Goal: Transaction & Acquisition: Purchase product/service

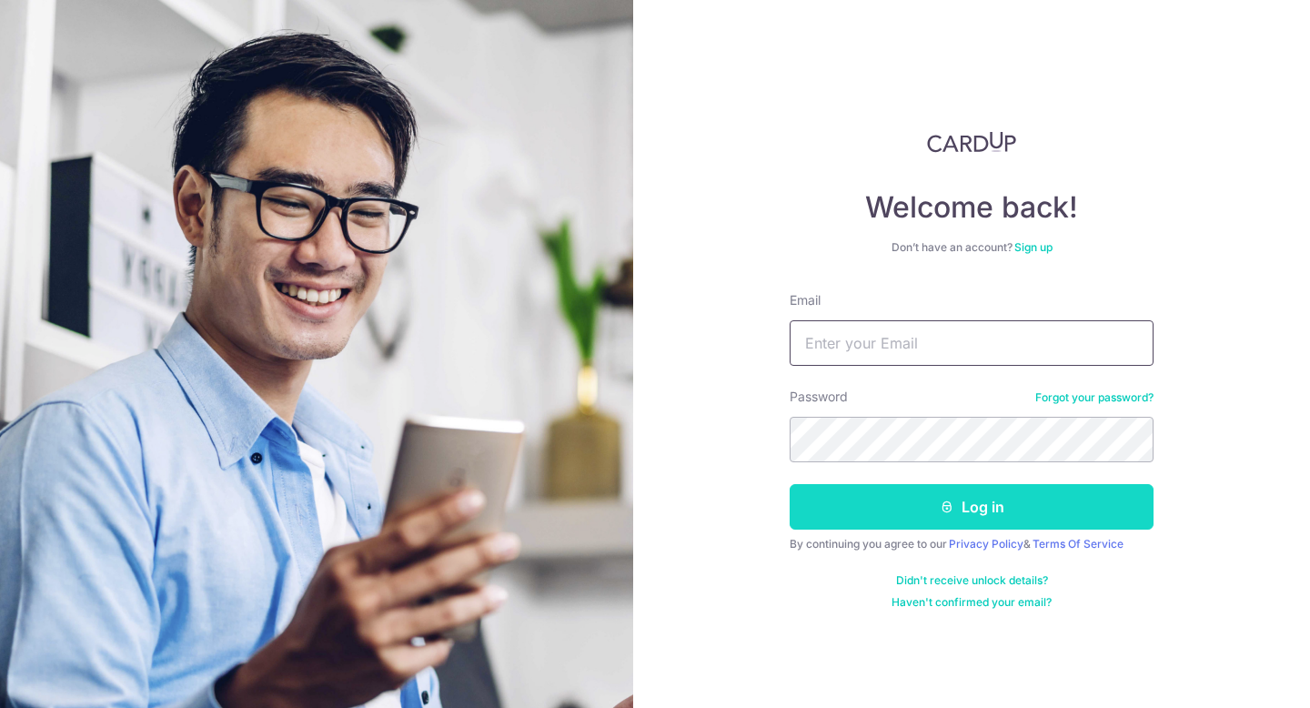
type input "[EMAIL_ADDRESS][DOMAIN_NAME]"
click at [907, 508] on button "Log in" at bounding box center [971, 506] width 364 height 45
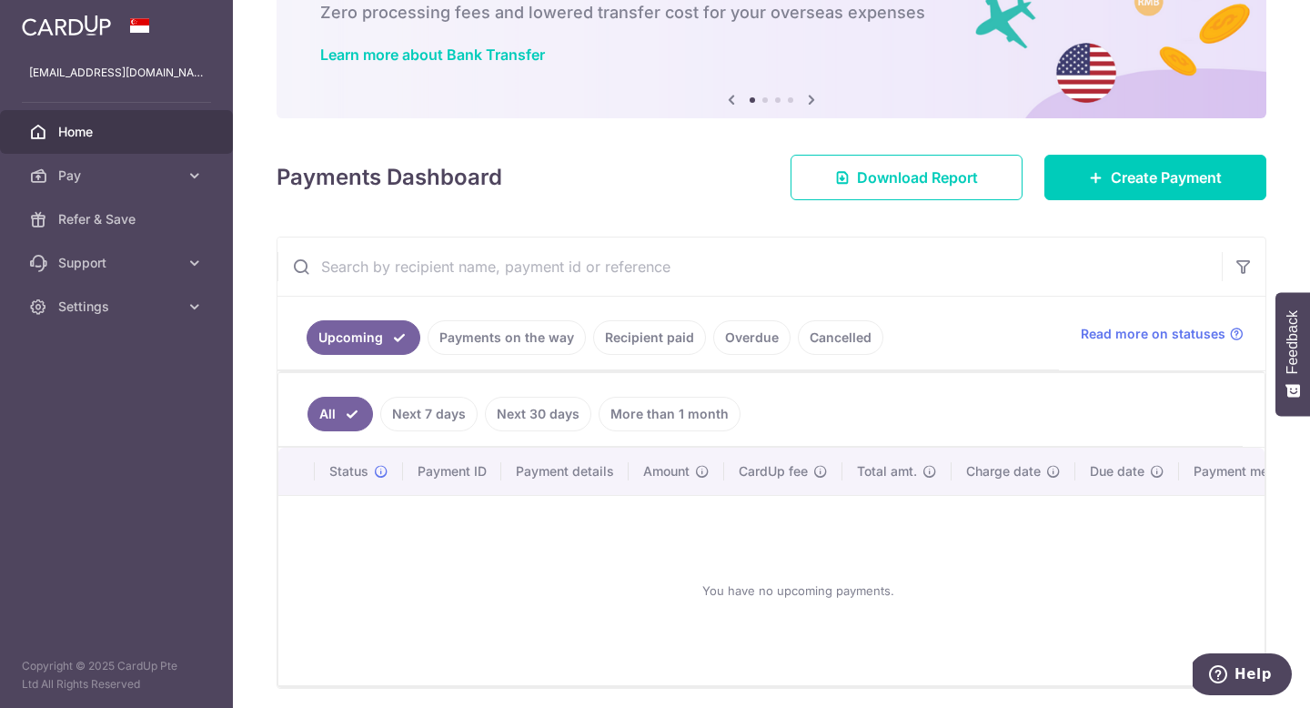
scroll to position [122, 0]
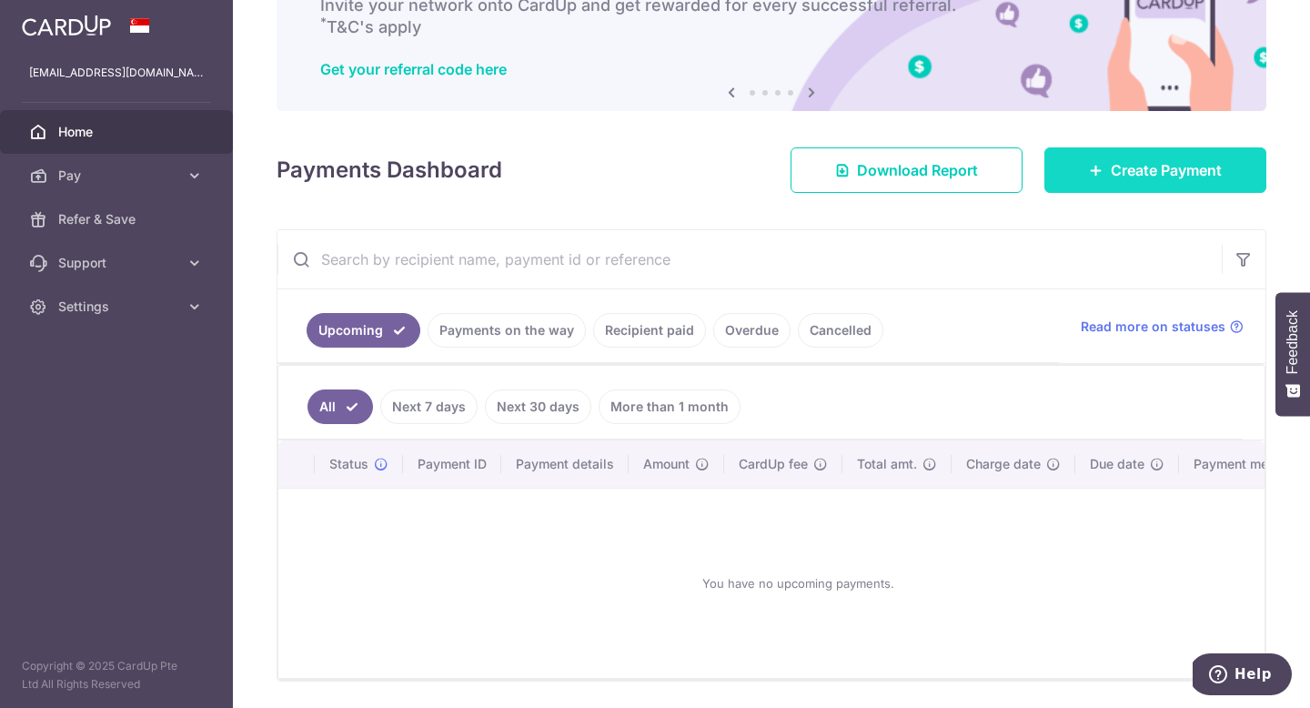
click at [1141, 176] on span "Create Payment" at bounding box center [1166, 170] width 111 height 22
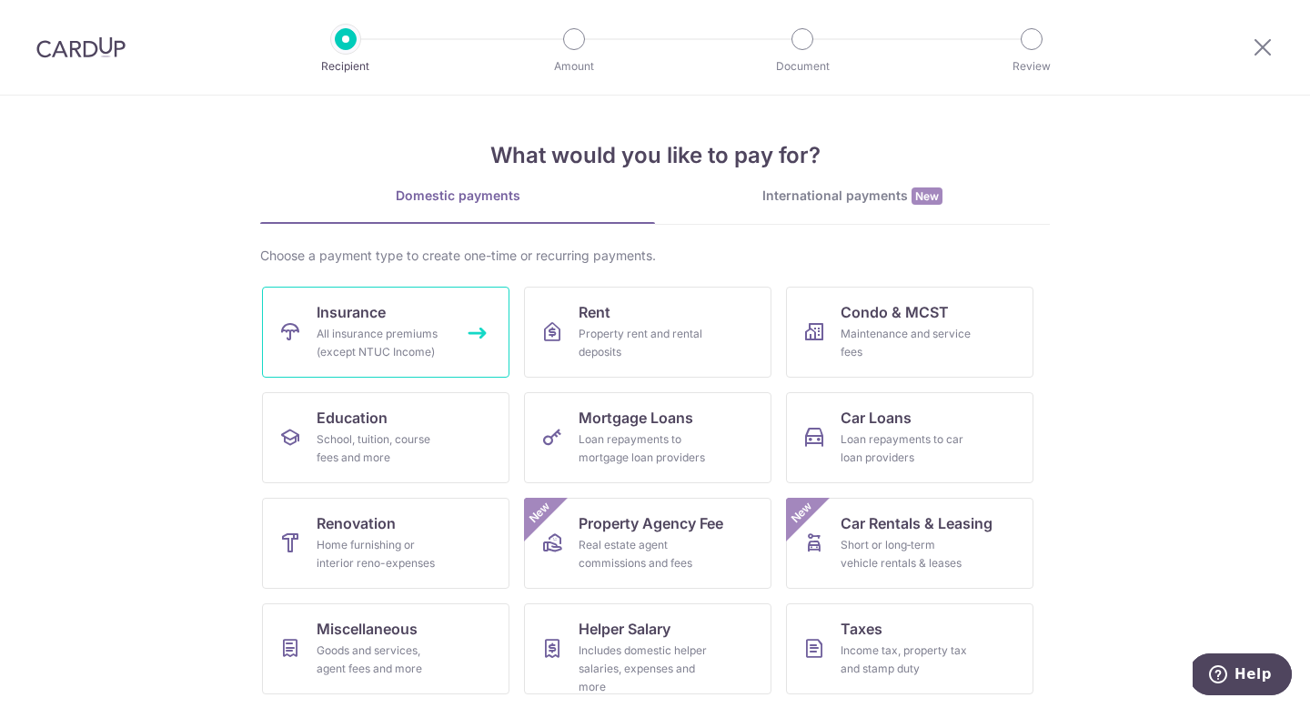
click at [401, 308] on link "Insurance All insurance premiums (except NTUC Income)" at bounding box center [385, 331] width 247 height 91
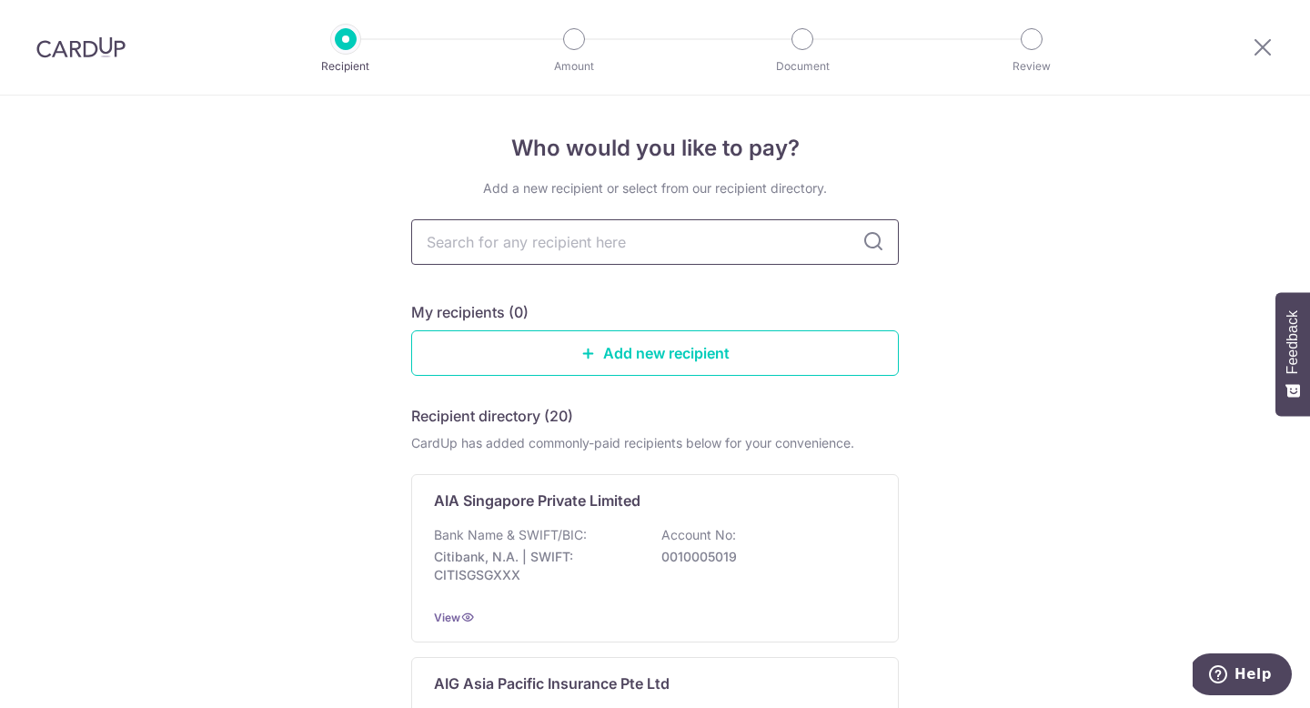
click at [583, 246] on input "text" at bounding box center [654, 241] width 487 height 45
type input "aia"
type input "a"
type input "aia"
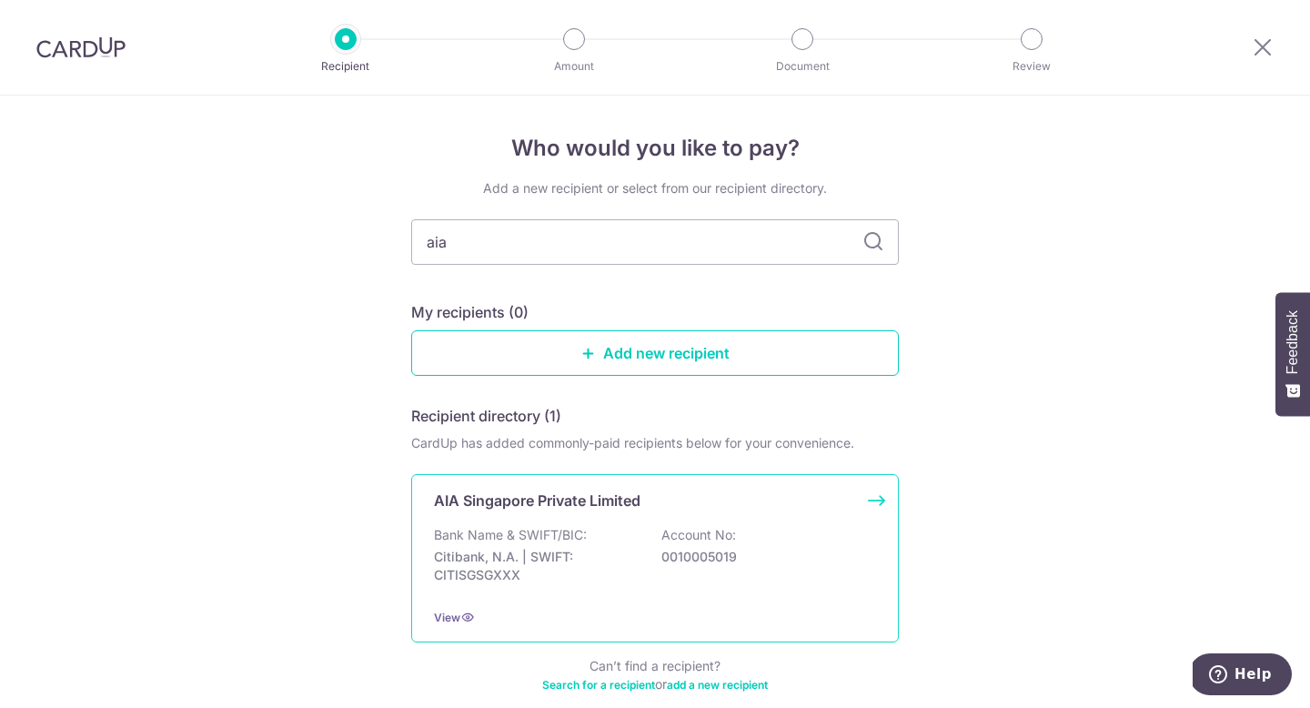
click at [688, 531] on p "Account No:" at bounding box center [698, 535] width 75 height 18
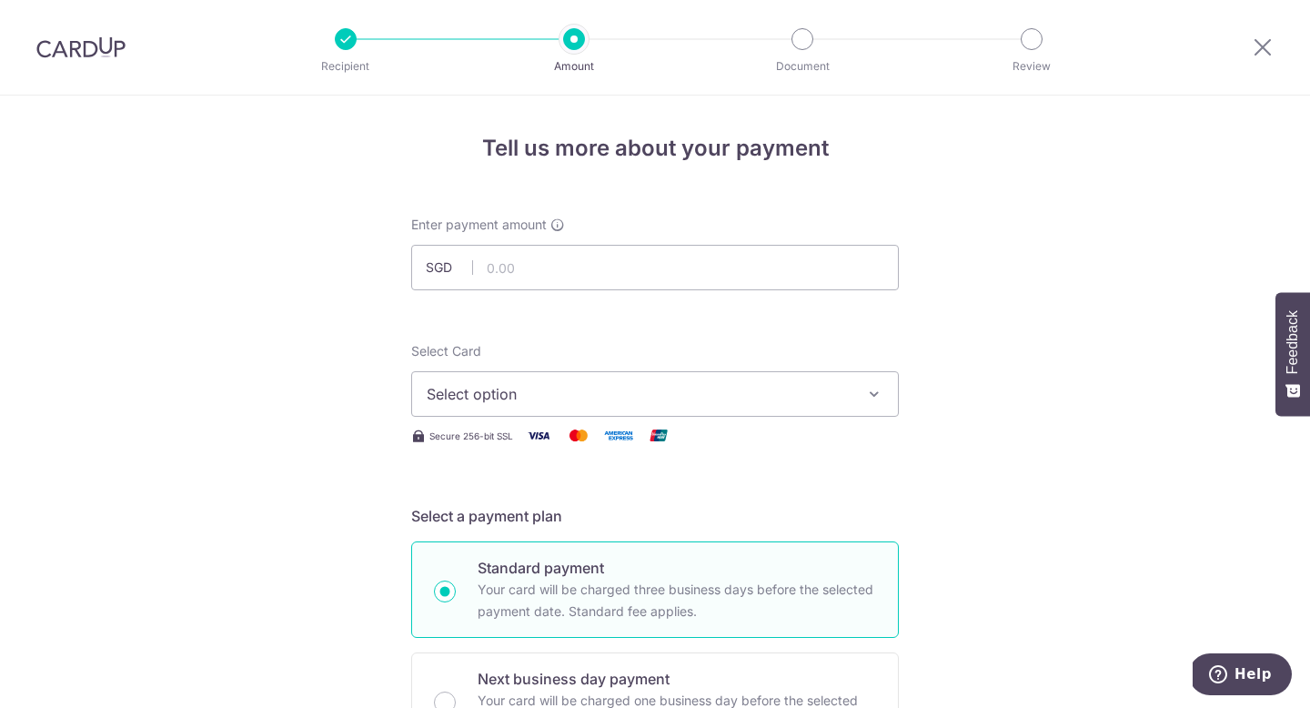
scroll to position [97, 0]
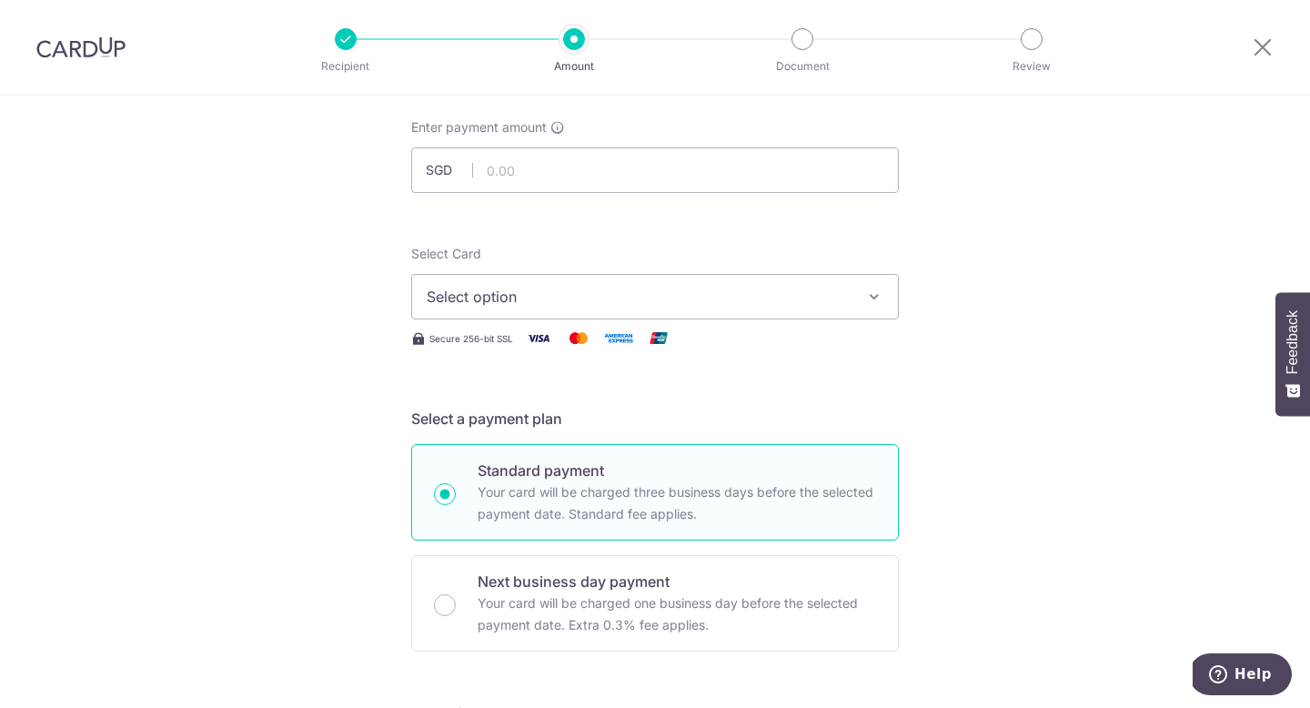
click at [728, 307] on button "Select option" at bounding box center [654, 296] width 487 height 45
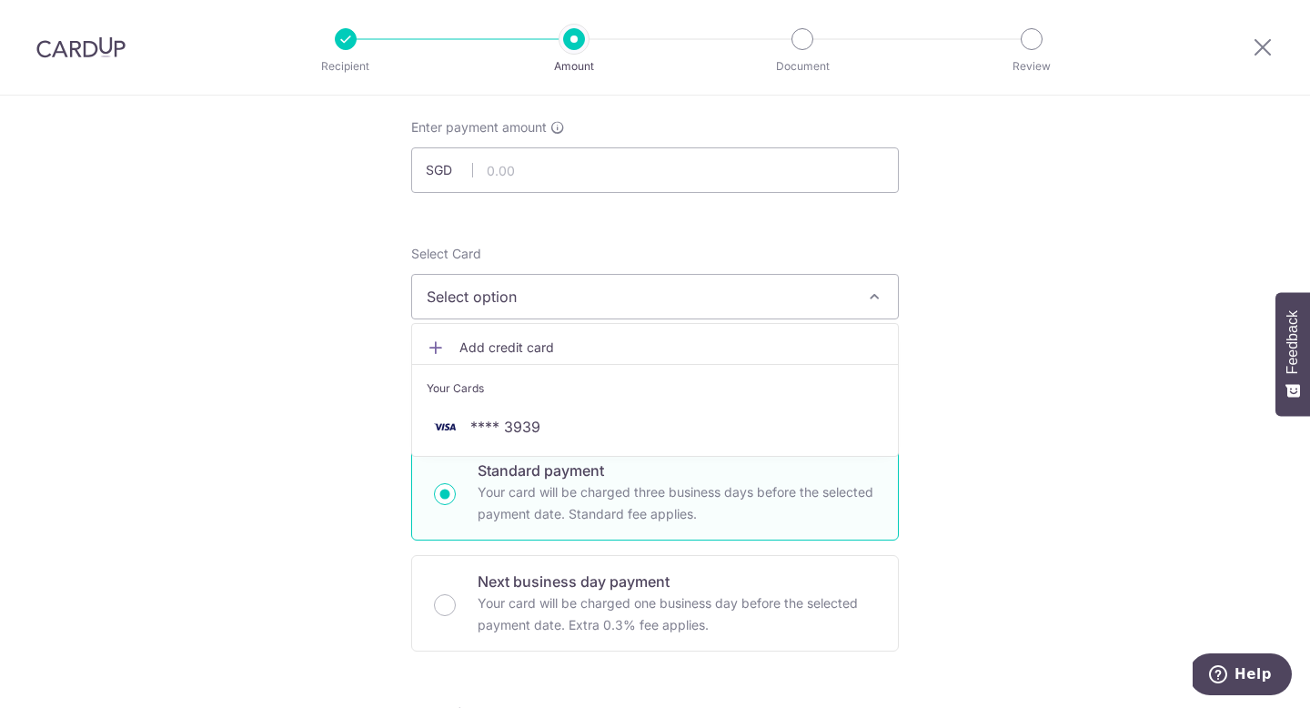
click at [557, 342] on span "Add credit card" at bounding box center [671, 347] width 424 height 18
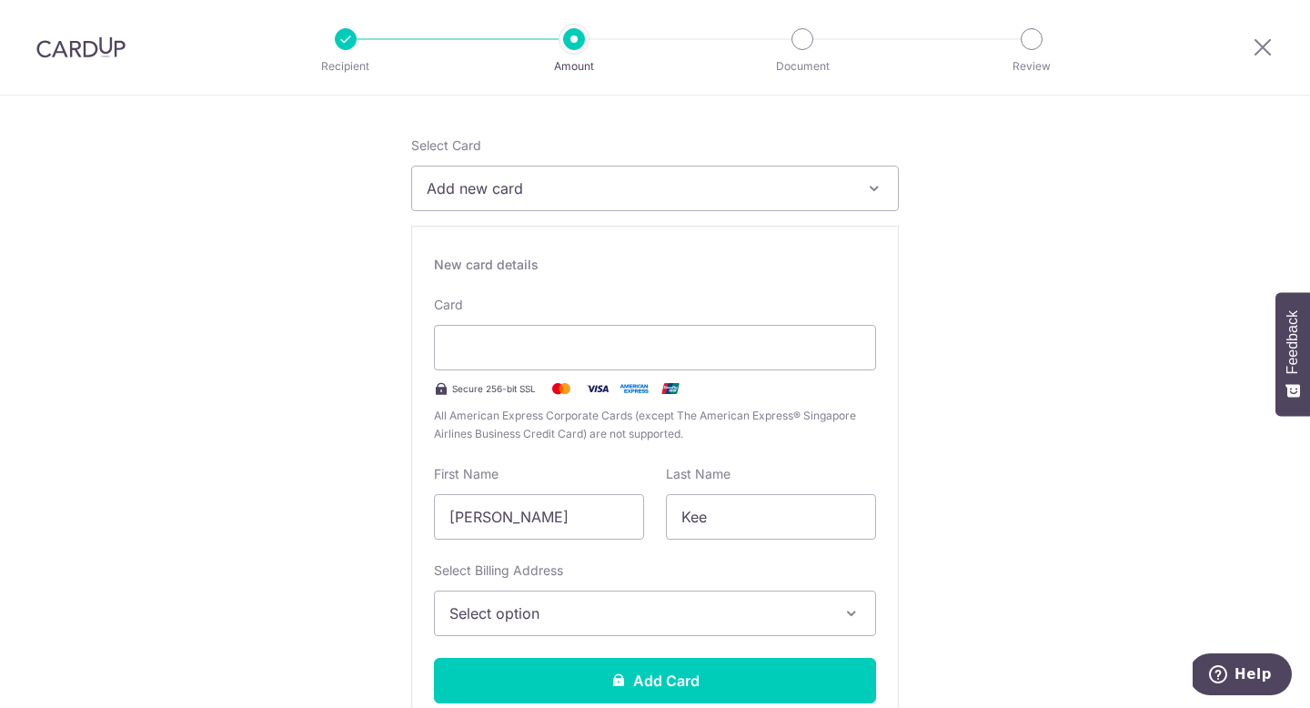
scroll to position [229, 0]
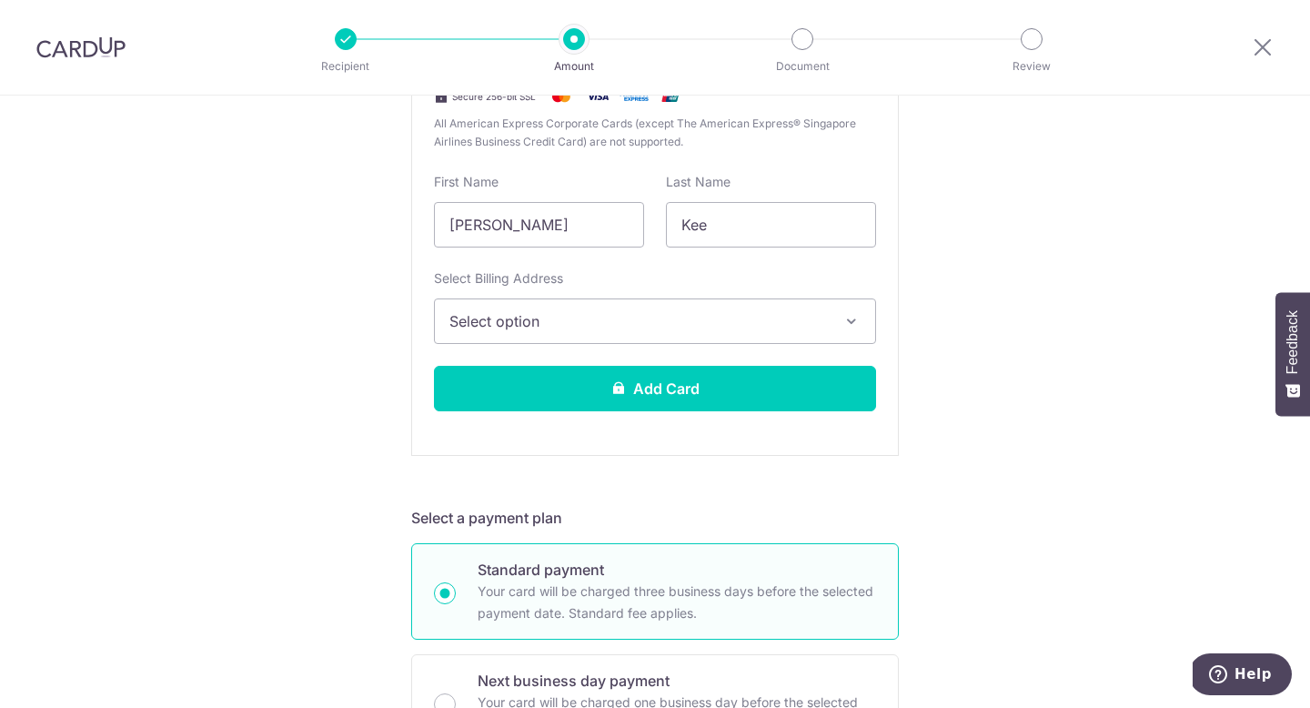
scroll to position [506, 0]
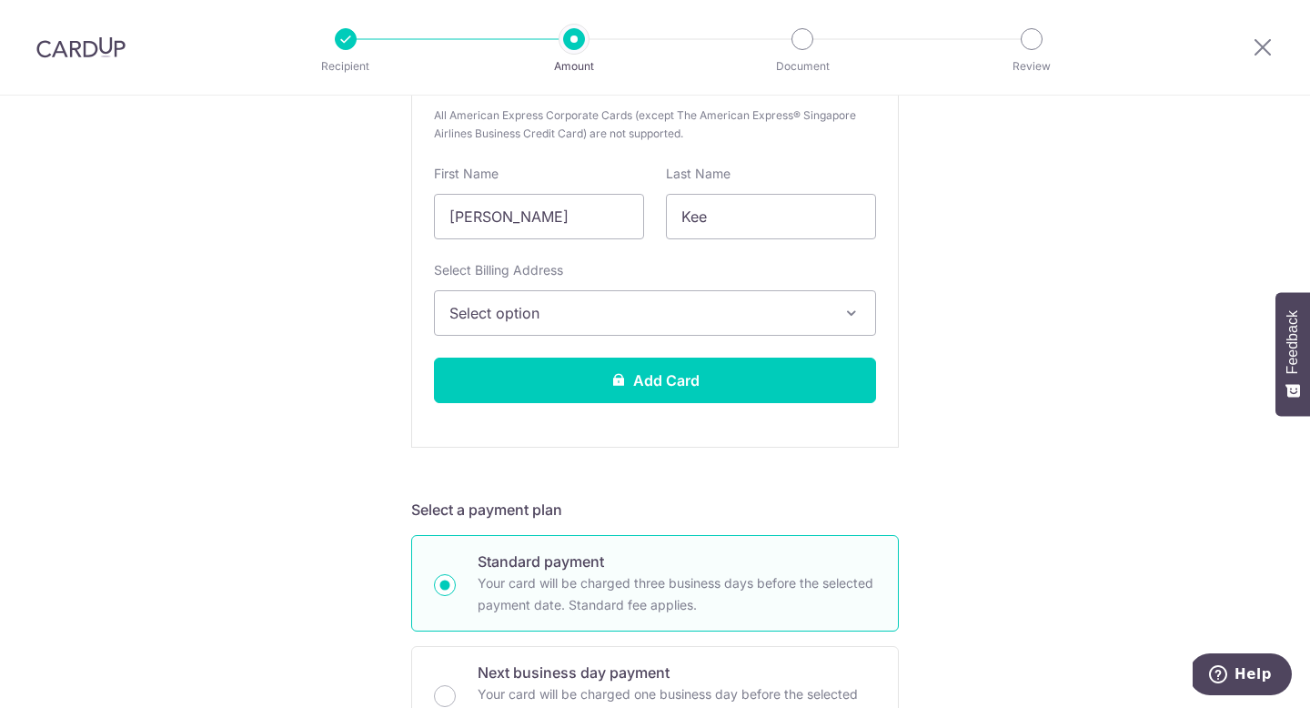
click at [529, 312] on span "Select option" at bounding box center [638, 313] width 378 height 22
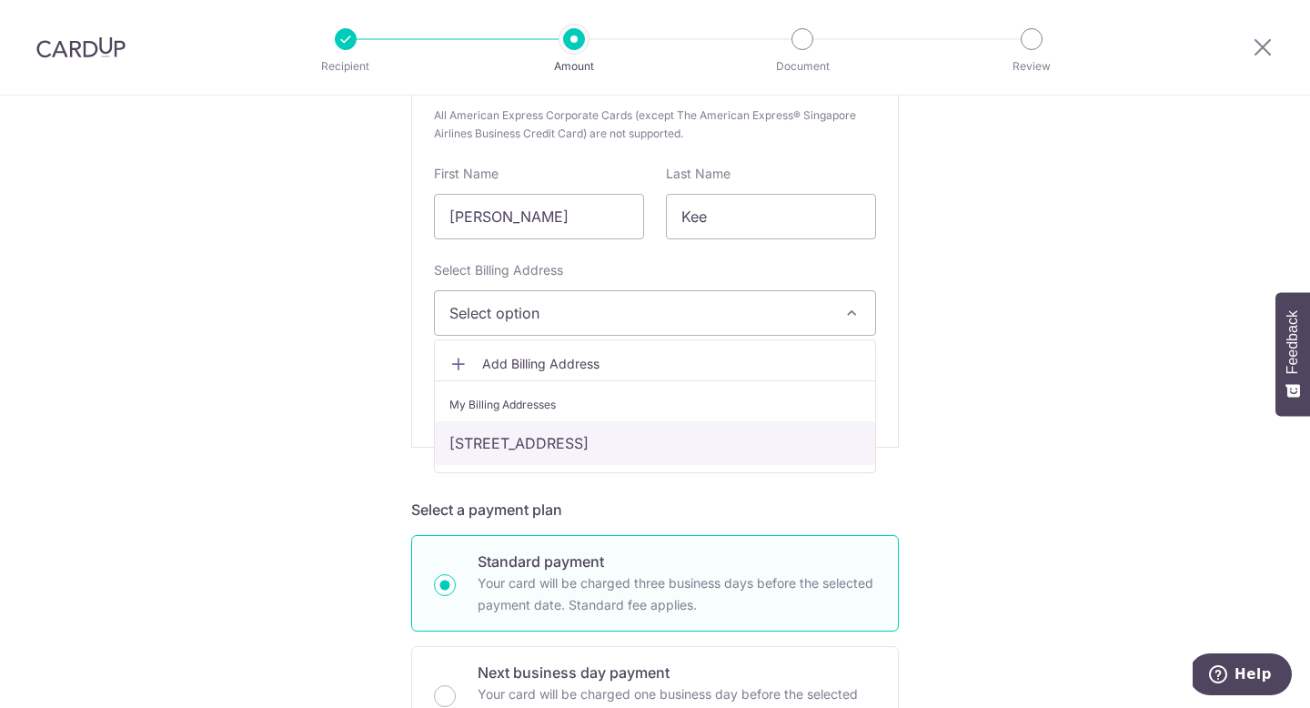
click at [533, 459] on link "#36-111 10A Bendemeer Road, Singapore, Singapore-331010" at bounding box center [655, 443] width 440 height 44
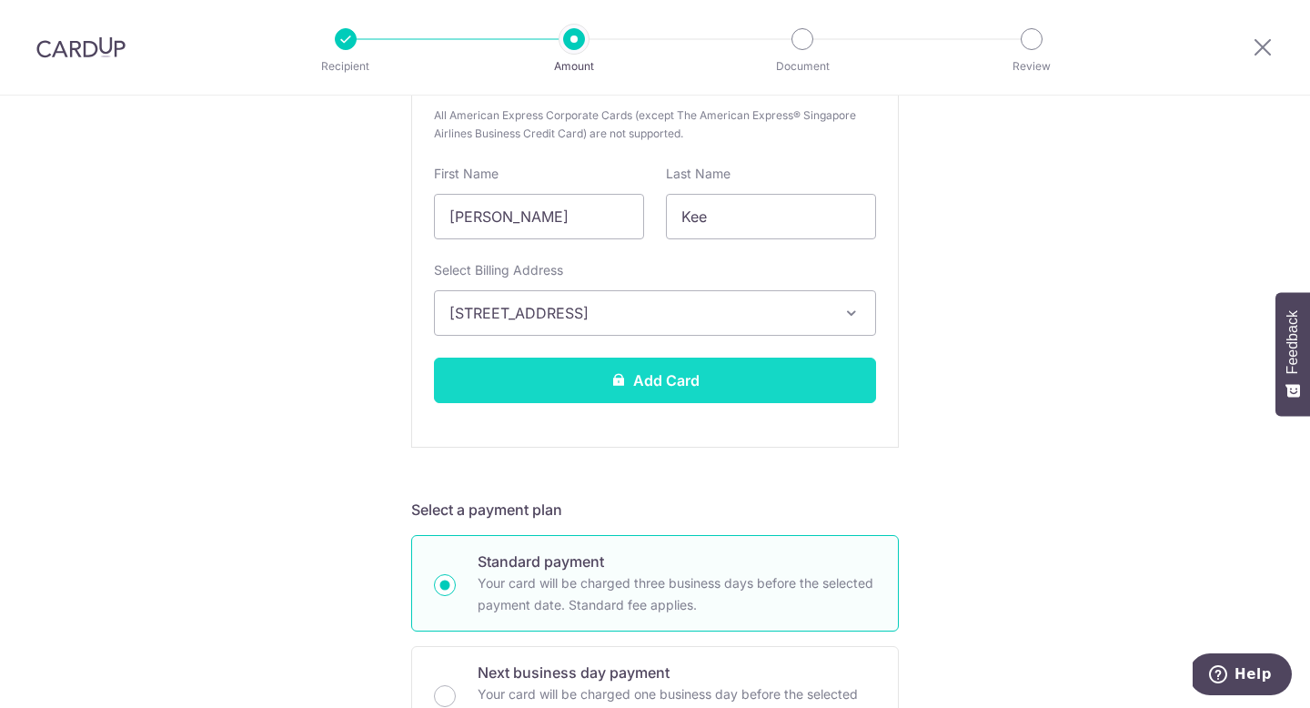
click at [628, 363] on button "Add Card" at bounding box center [655, 379] width 442 height 45
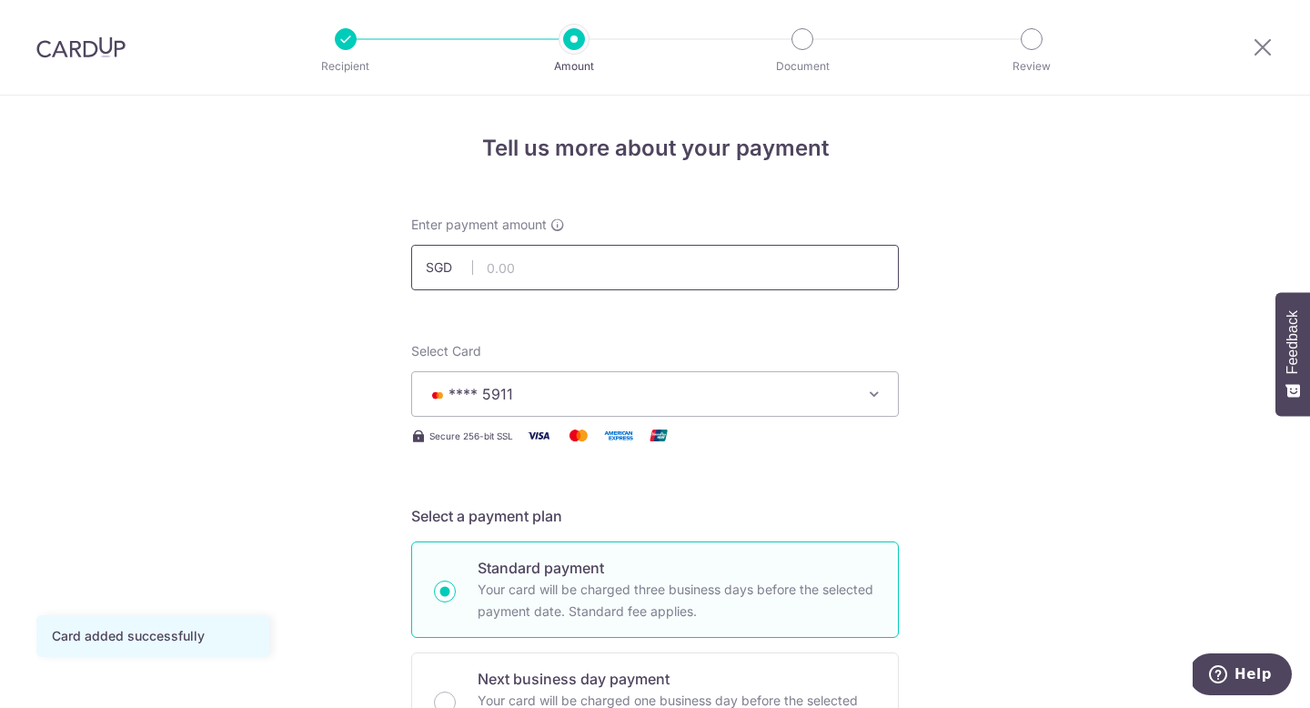
click at [628, 268] on input "text" at bounding box center [654, 267] width 487 height 45
type input "1,649.60"
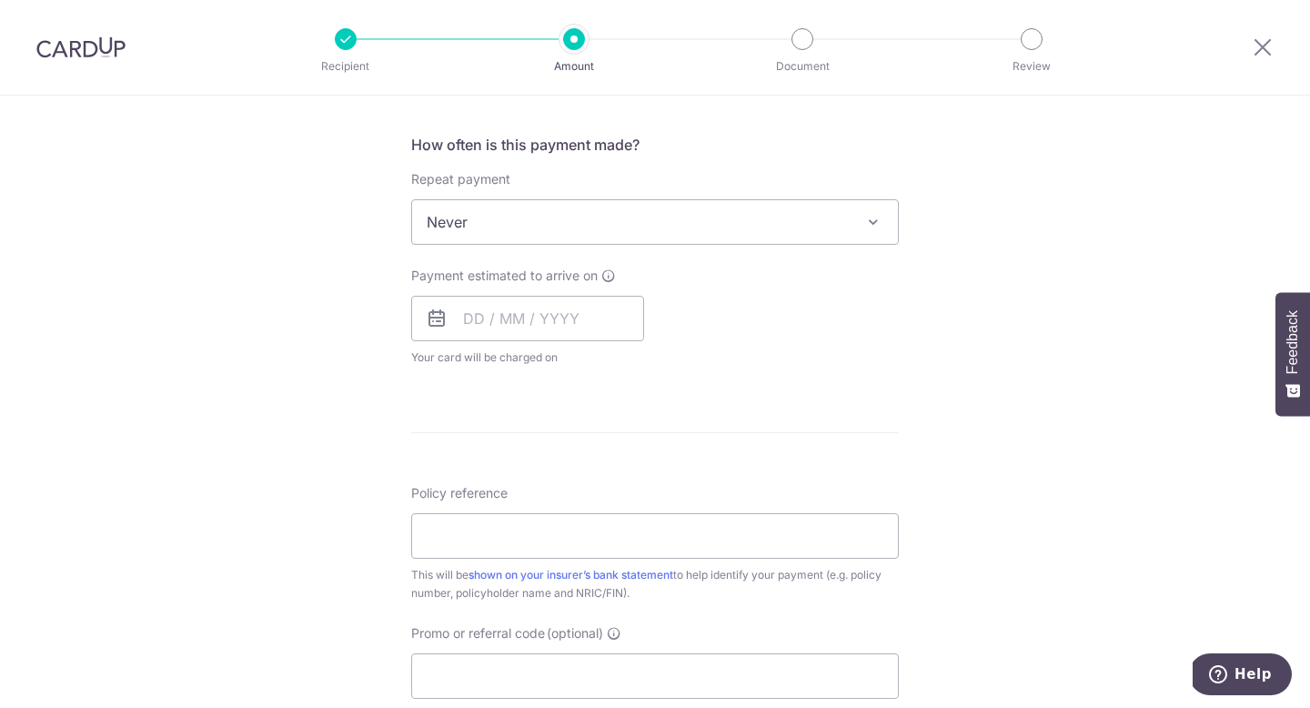
scroll to position [686, 0]
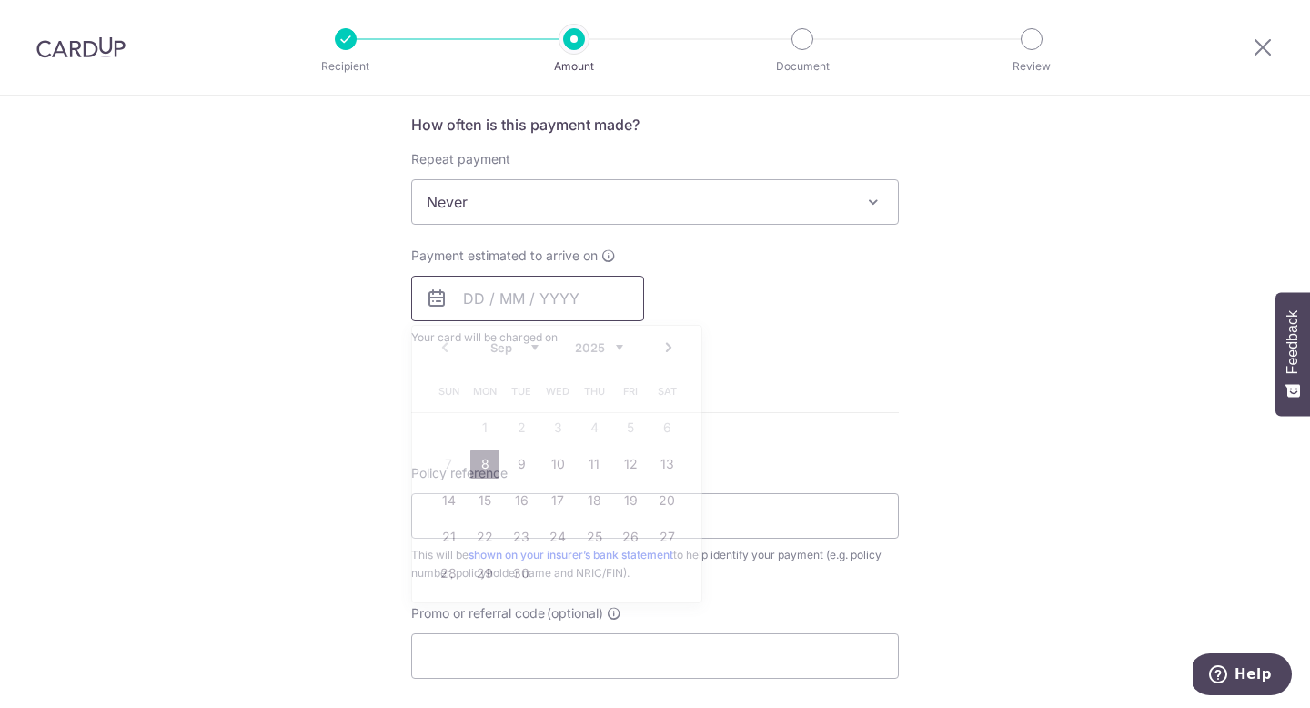
click at [569, 289] on input "text" at bounding box center [527, 298] width 233 height 45
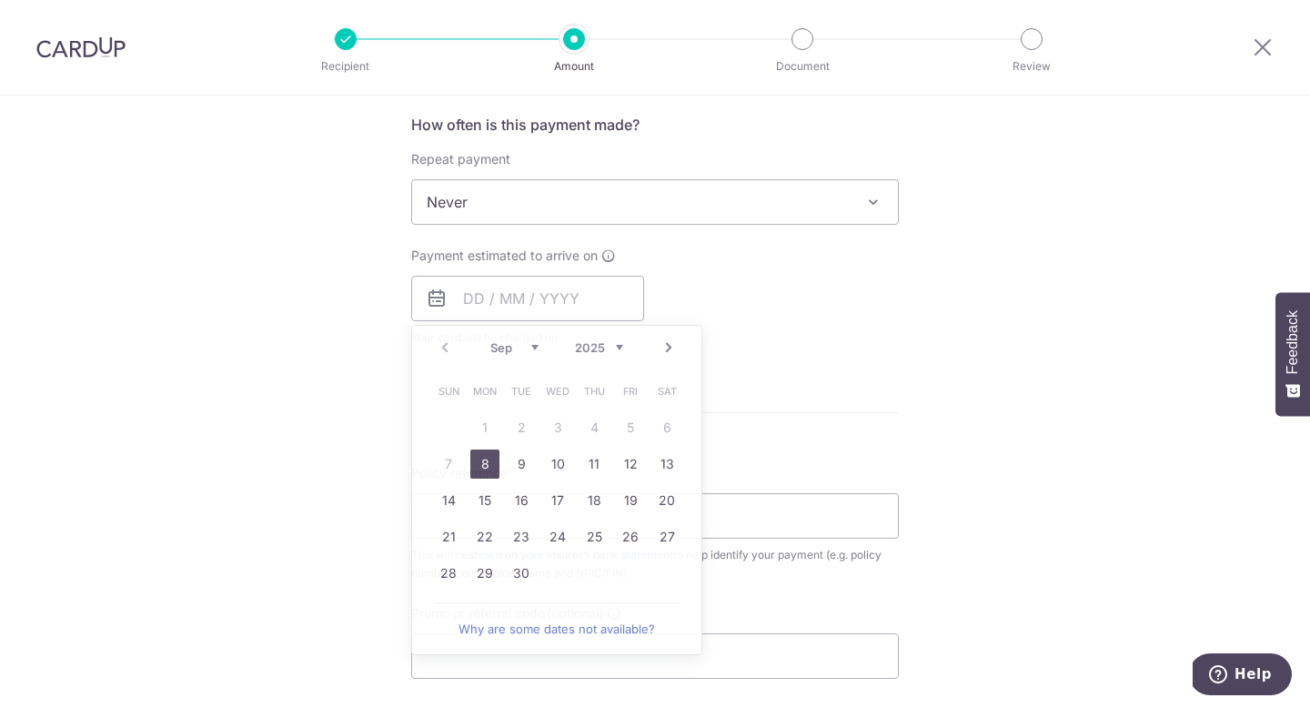
click at [809, 311] on div "Payment estimated to arrive on Prev Next Sep Oct Nov Dec 2025 2026 2027 2028 20…" at bounding box center [654, 296] width 509 height 100
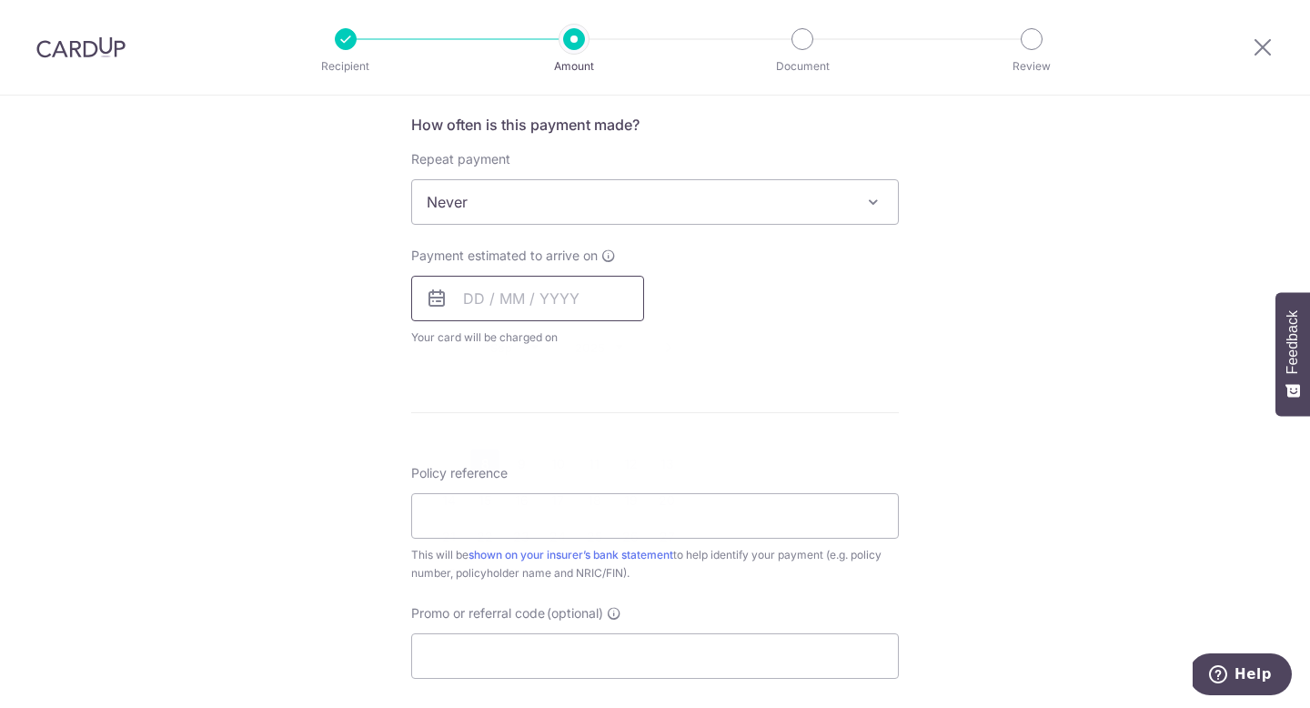
click at [539, 288] on input "text" at bounding box center [527, 298] width 233 height 45
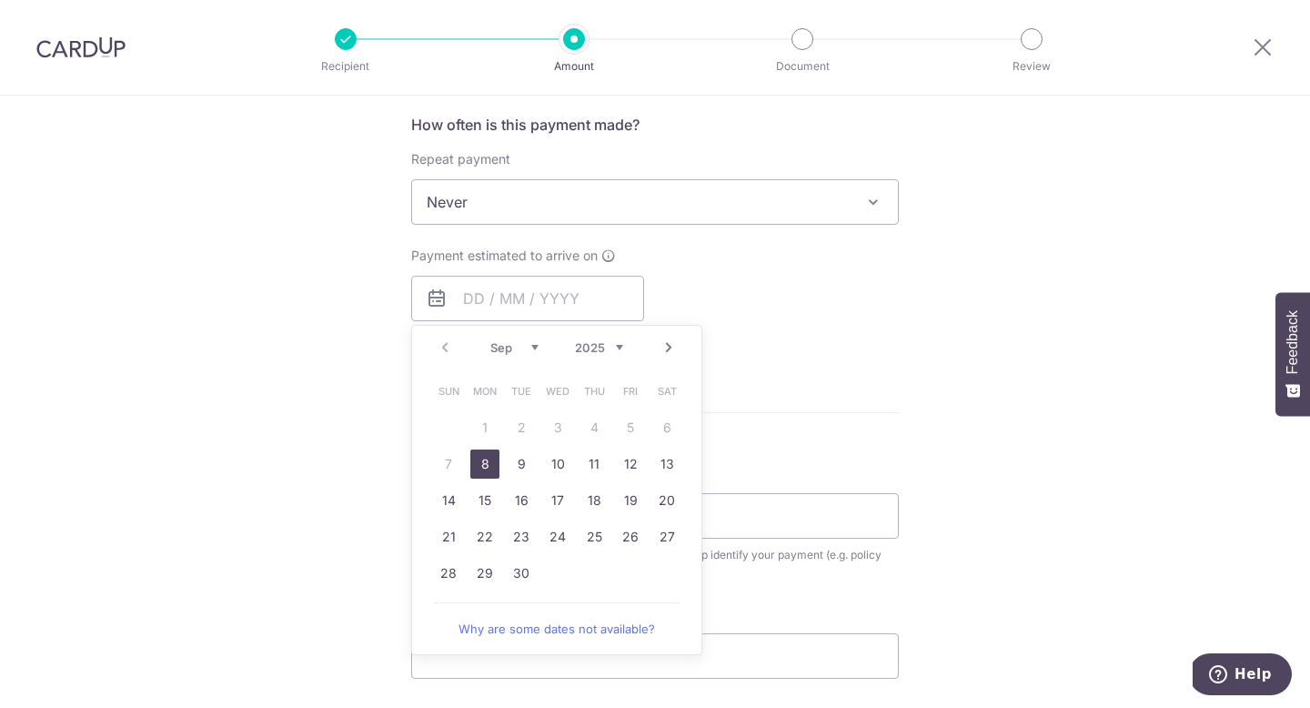
click at [487, 463] on link "8" at bounding box center [484, 463] width 29 height 29
type input "08/09/2025"
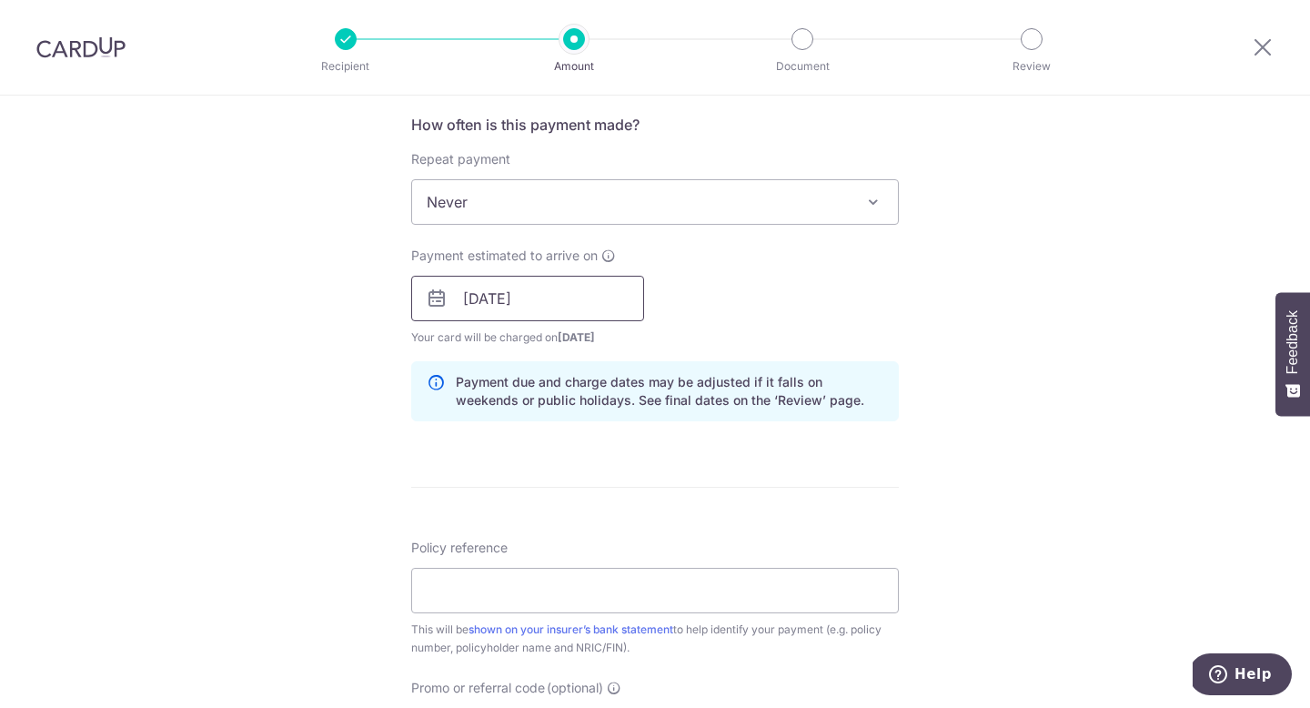
click at [524, 313] on input "08/09/2025" at bounding box center [527, 298] width 233 height 45
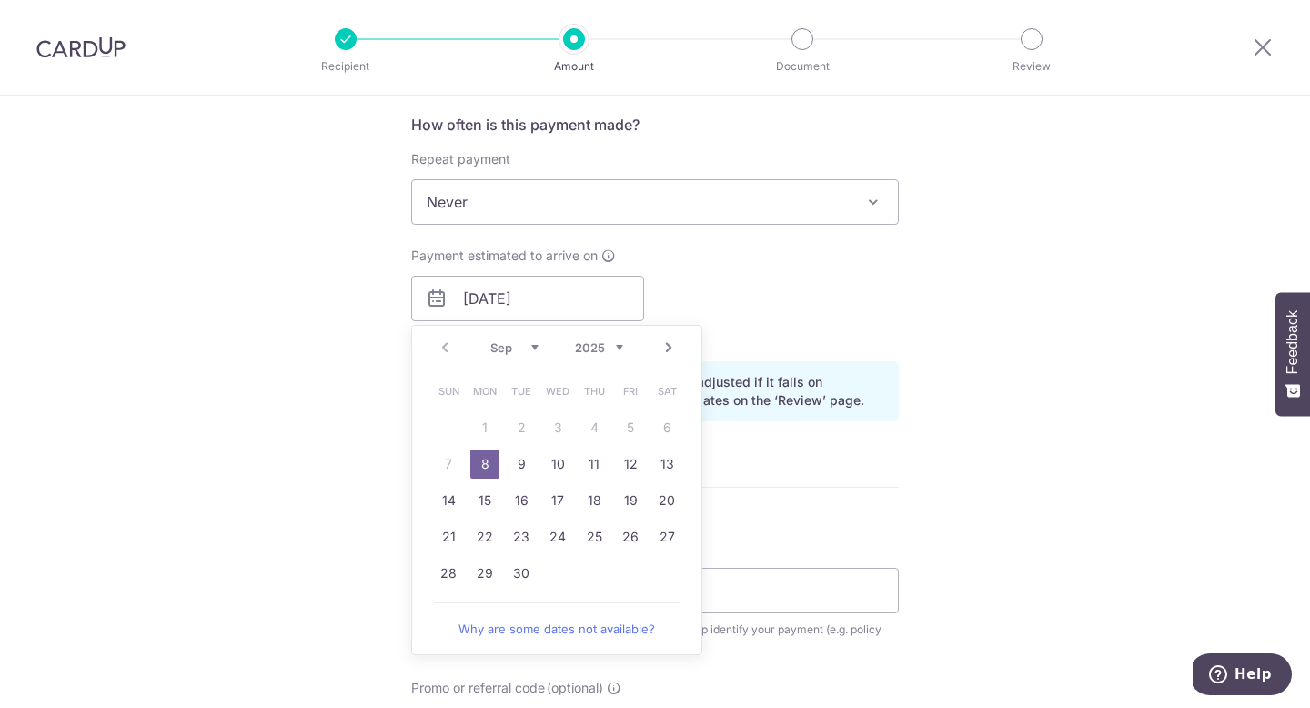
click at [1002, 166] on div "Tell us more about your payment Enter payment amount SGD 1,649.60 1649.60 Card …" at bounding box center [655, 270] width 1310 height 1720
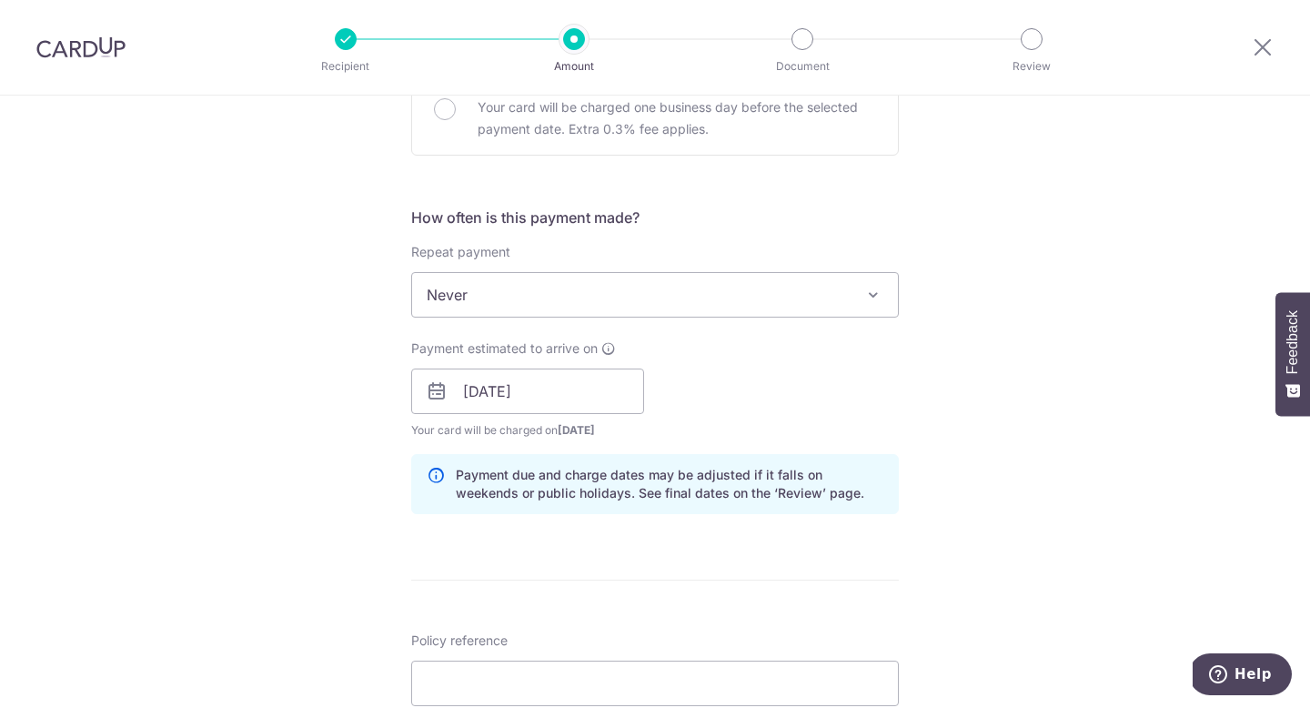
scroll to position [640, 0]
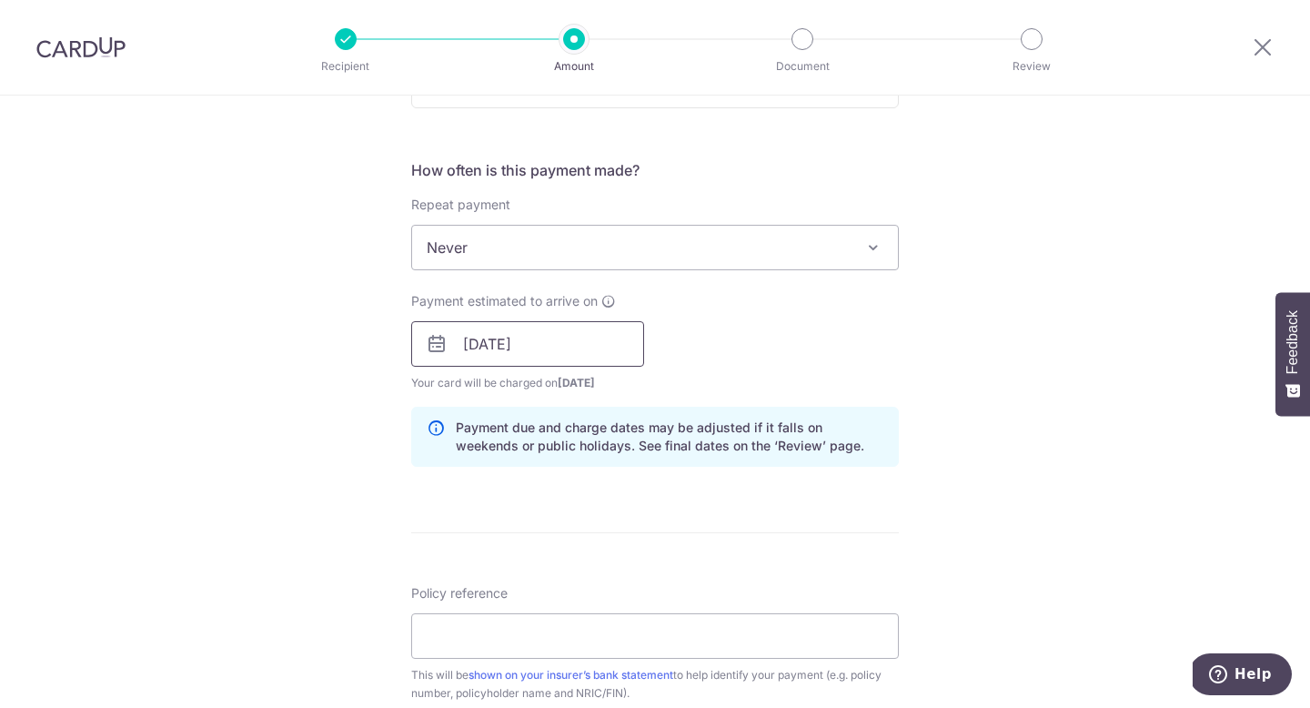
click at [588, 350] on input "08/09/2025" at bounding box center [527, 343] width 233 height 45
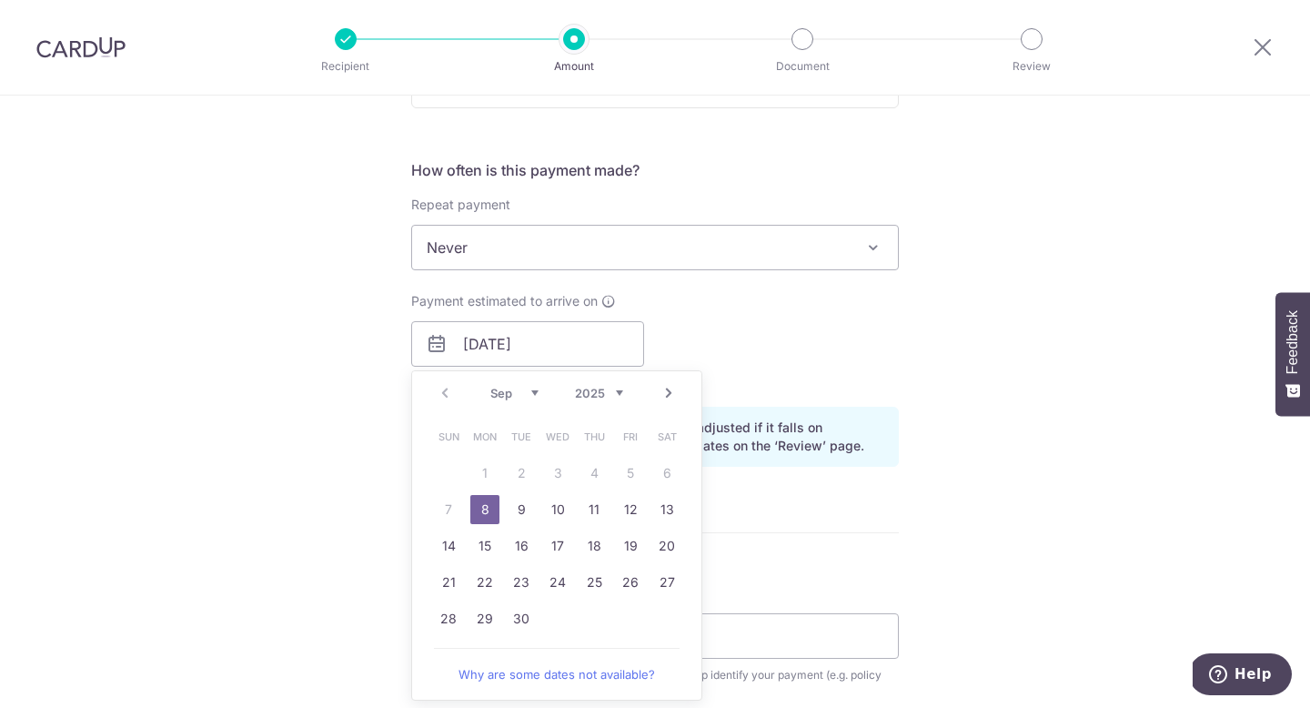
click at [486, 509] on link "8" at bounding box center [484, 509] width 29 height 29
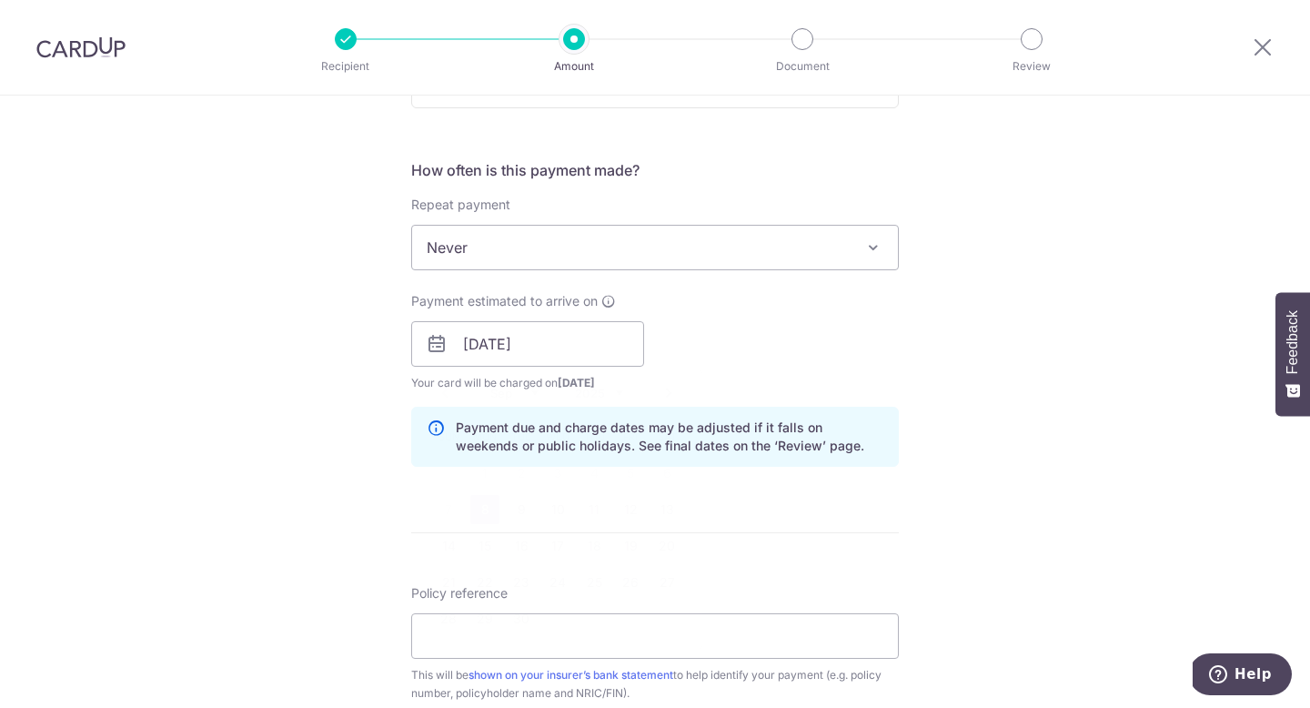
click at [781, 324] on div "Payment estimated to arrive on 08/09/2025 Prev Next Sep Oct Nov Dec 2025 2026 2…" at bounding box center [654, 342] width 509 height 100
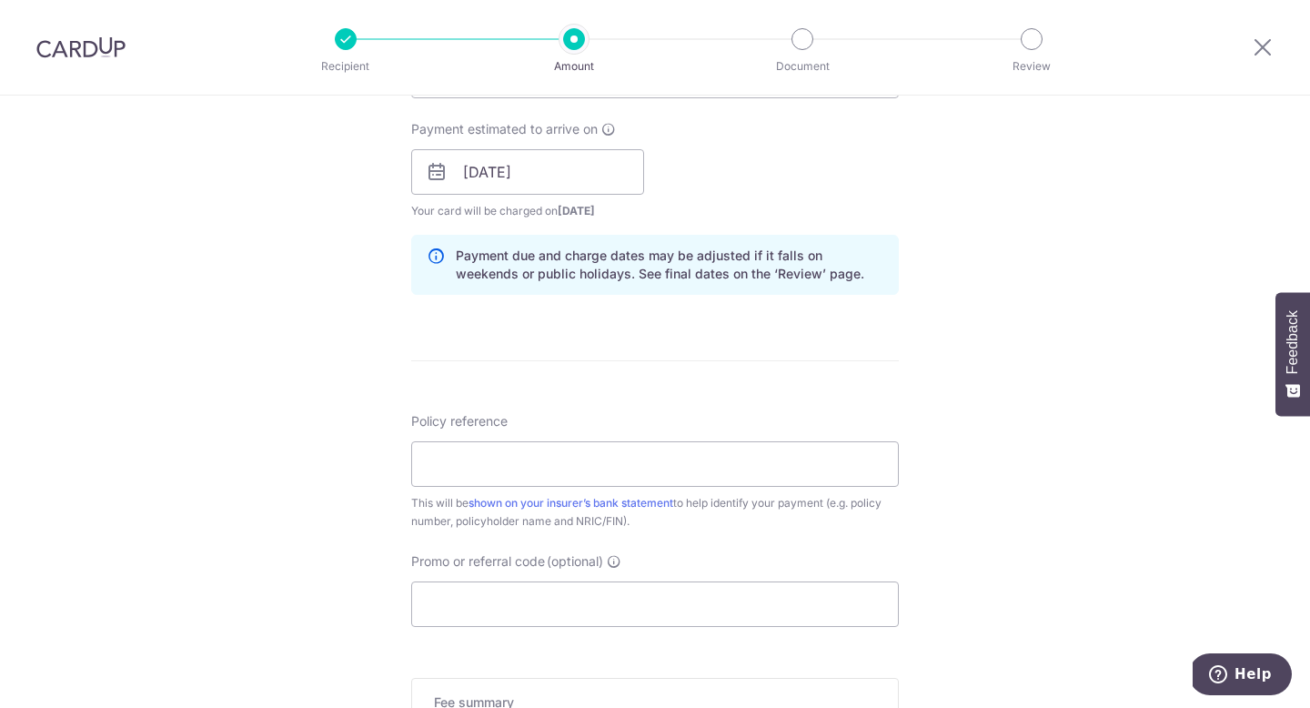
scroll to position [931, 0]
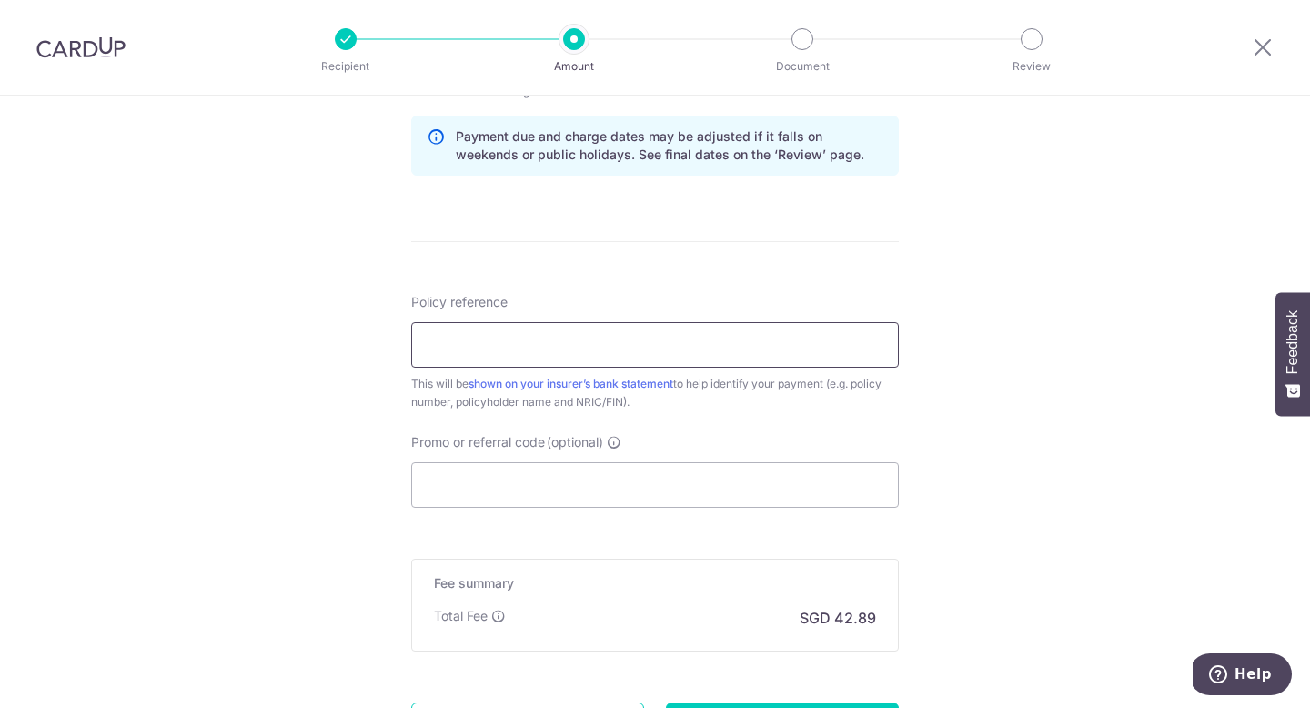
click at [688, 357] on input "Policy reference" at bounding box center [654, 344] width 487 height 45
type input "E237756596"
click at [704, 472] on input "Promo or referral code (optional)" at bounding box center [654, 484] width 487 height 45
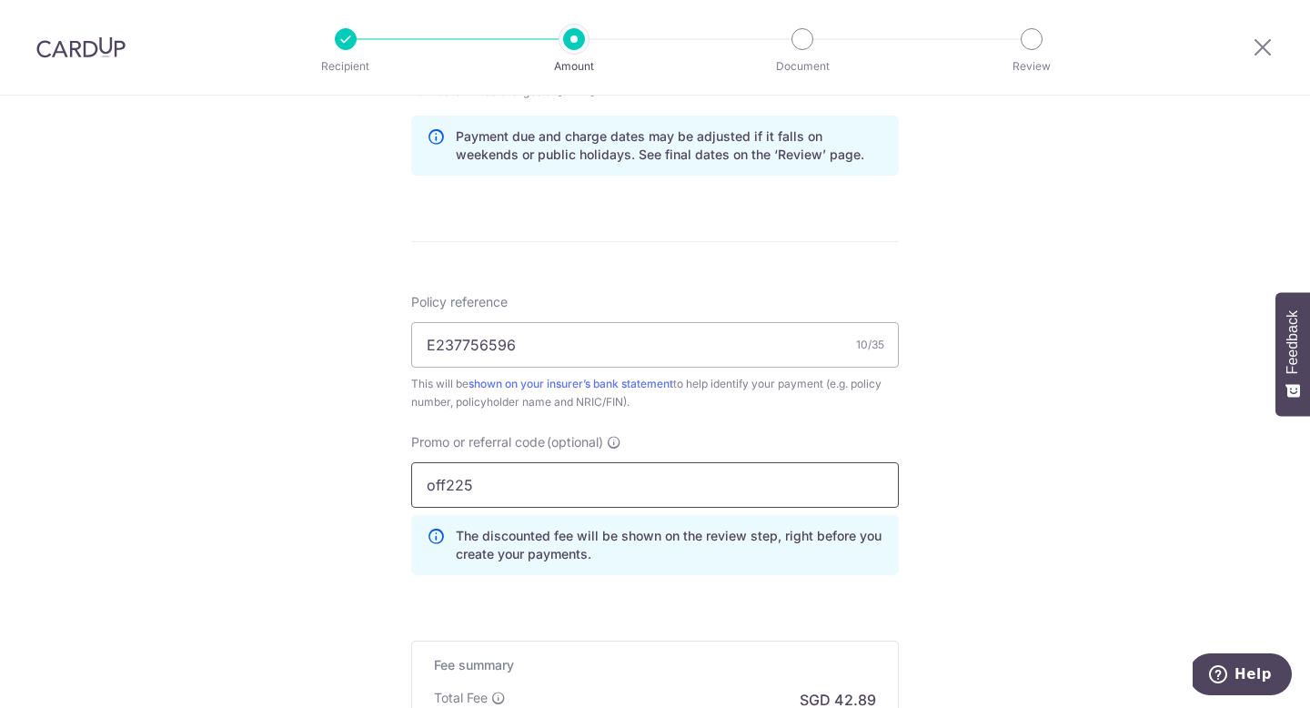
type input "off225"
click at [1048, 373] on div "Tell us more about your payment Enter payment amount SGD 1,649.60 1649.60 Card …" at bounding box center [655, 65] width 1310 height 1802
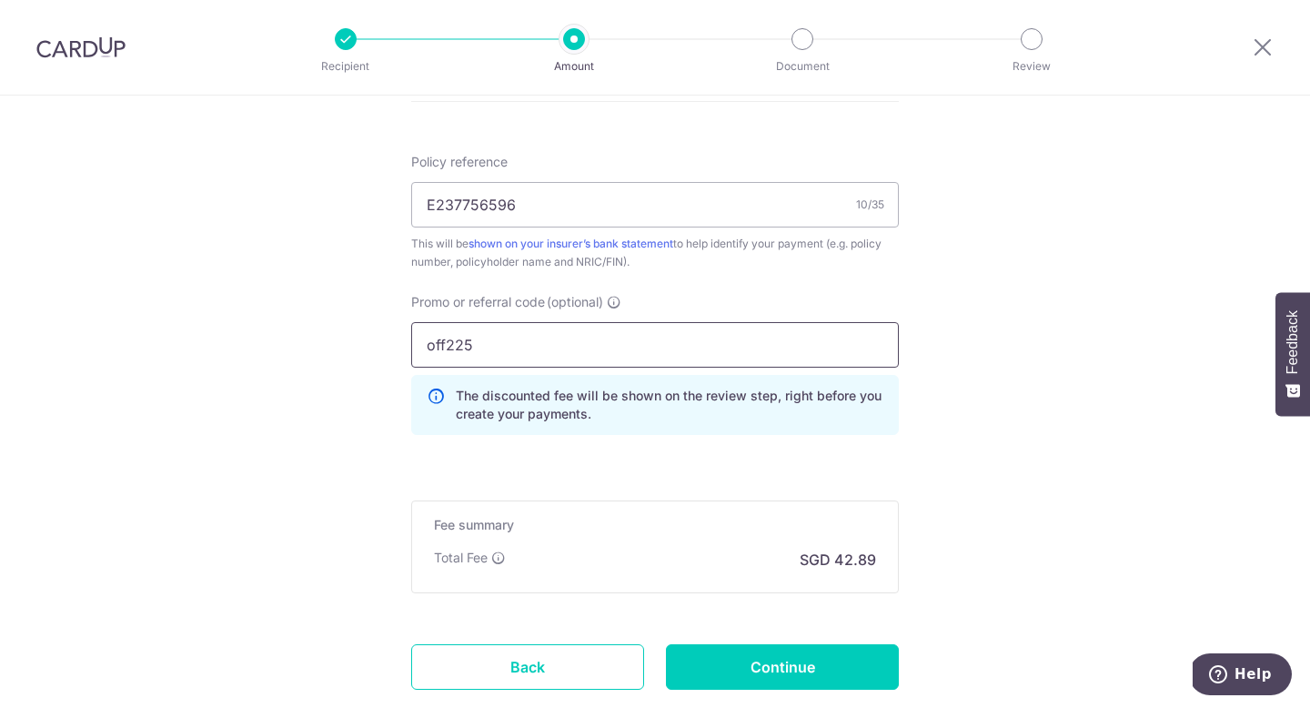
scroll to position [1101, 0]
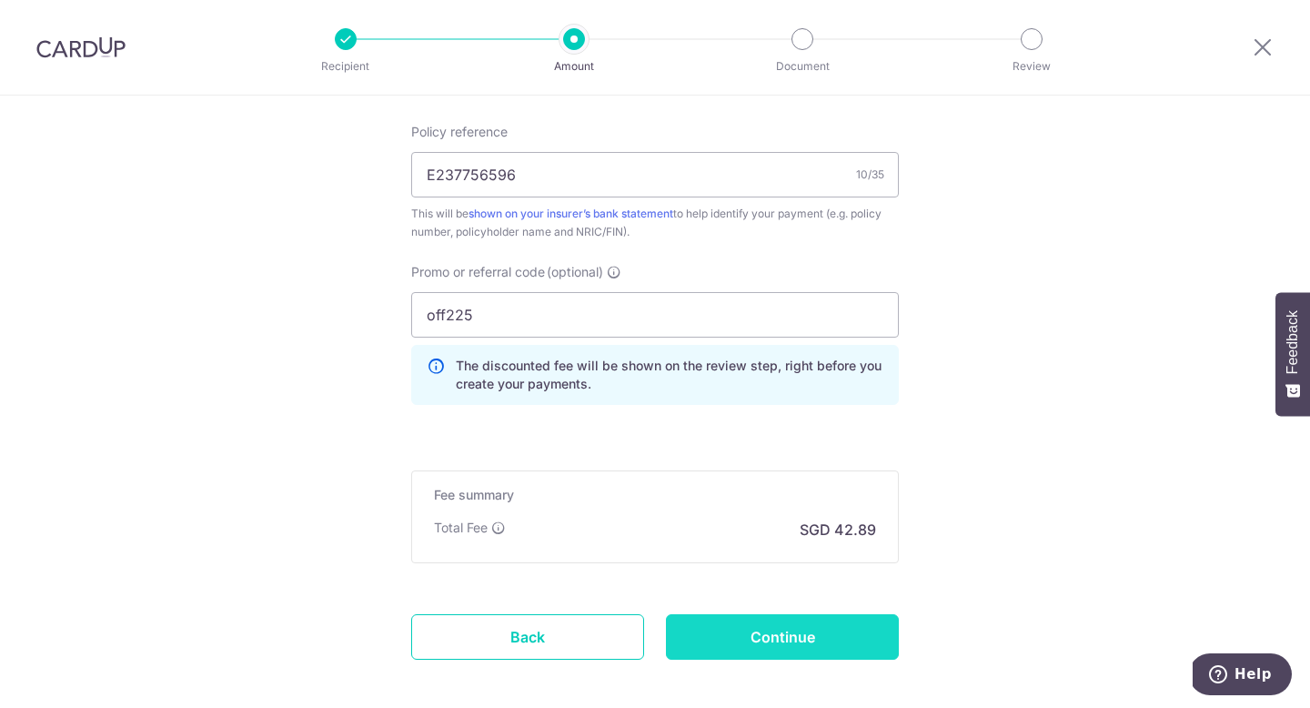
click at [753, 636] on input "Continue" at bounding box center [782, 636] width 233 height 45
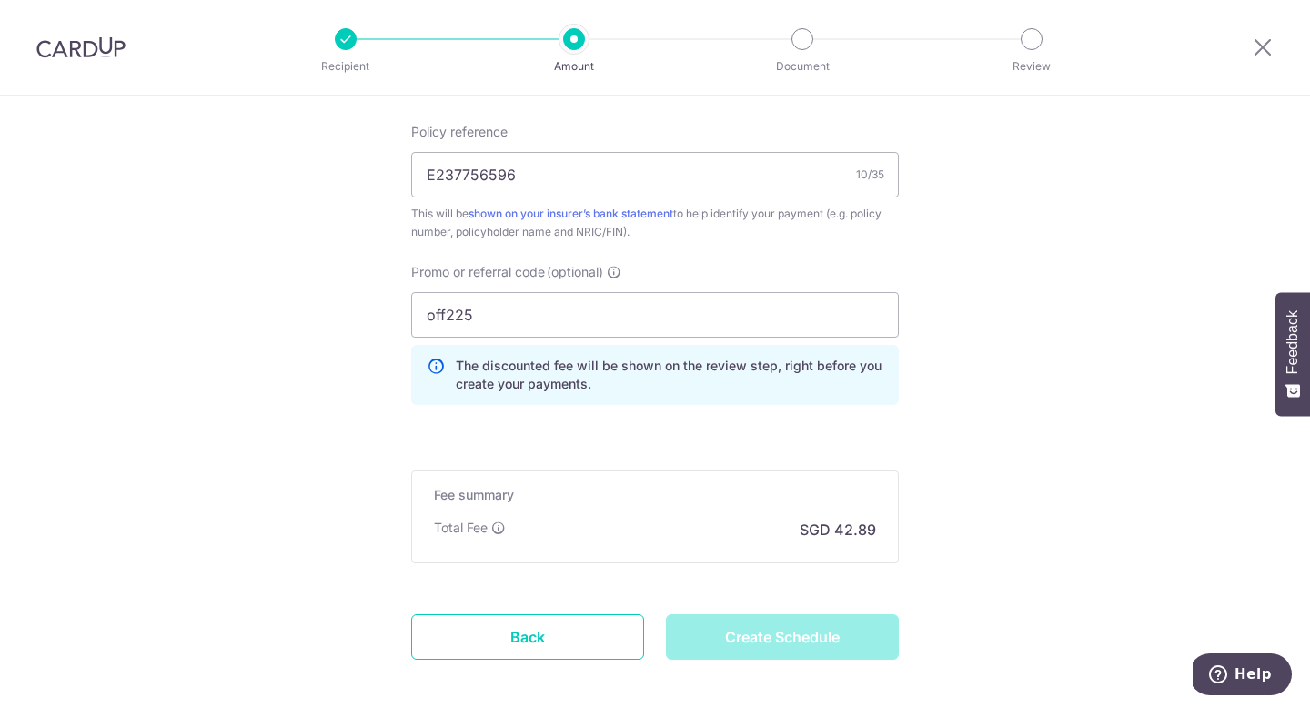
type input "Create Schedule"
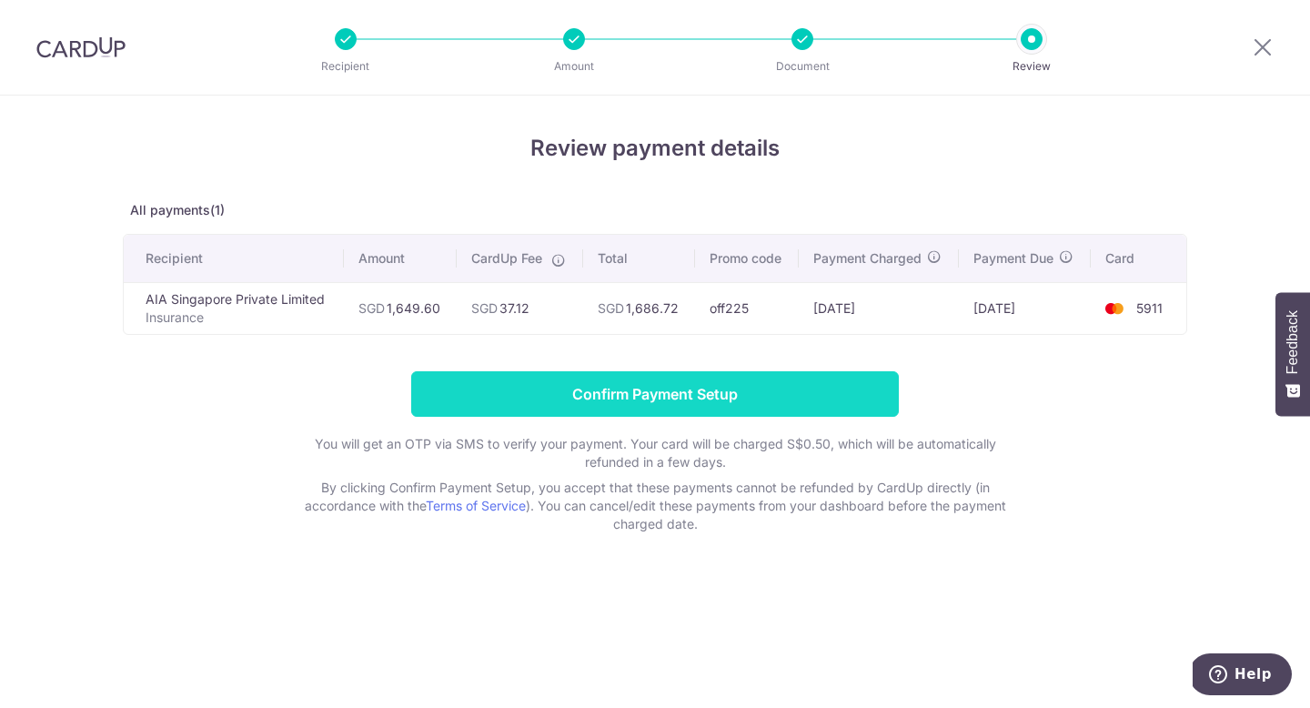
click at [616, 403] on input "Confirm Payment Setup" at bounding box center [654, 393] width 487 height 45
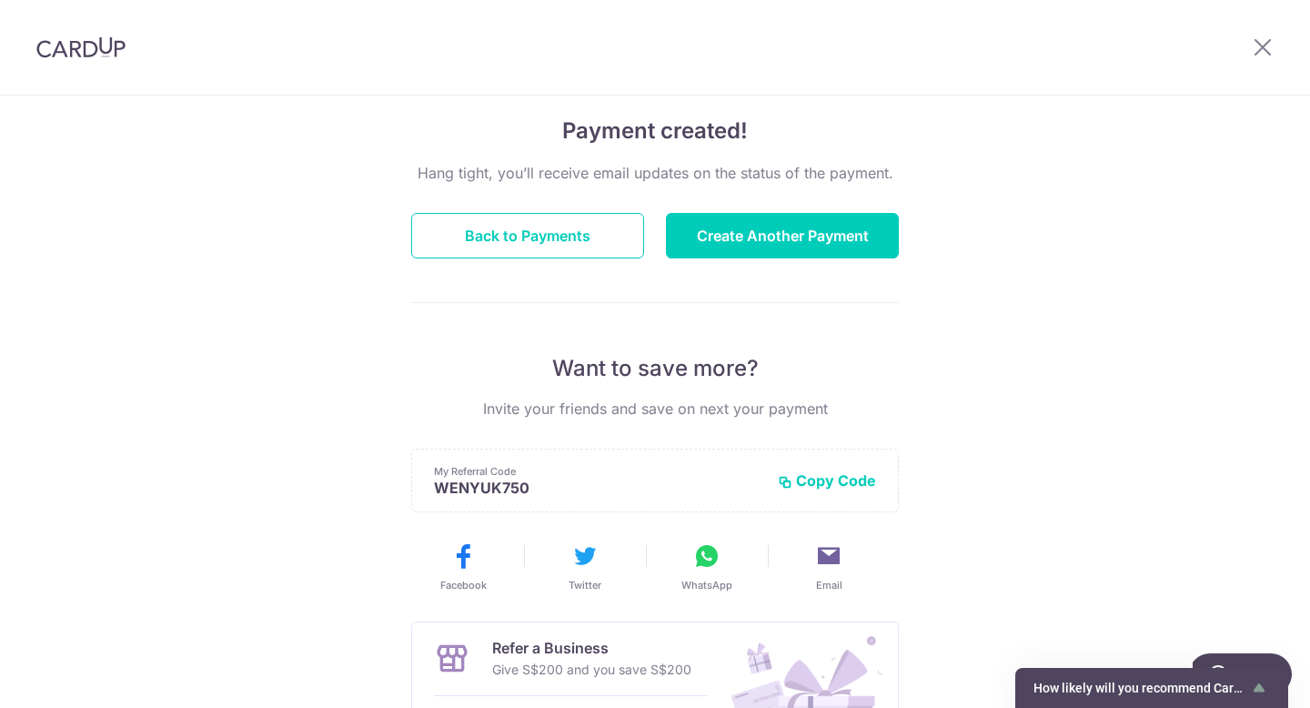
scroll to position [95, 0]
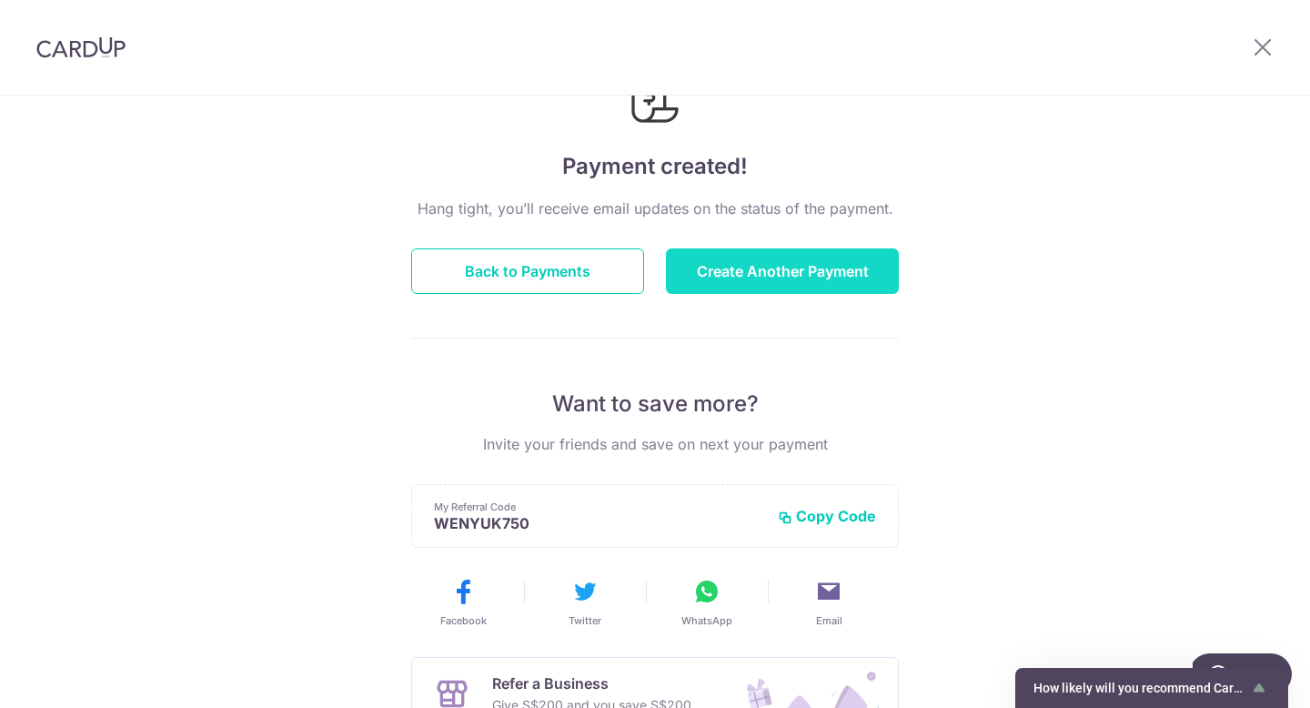
click at [748, 276] on button "Create Another Payment" at bounding box center [782, 270] width 233 height 45
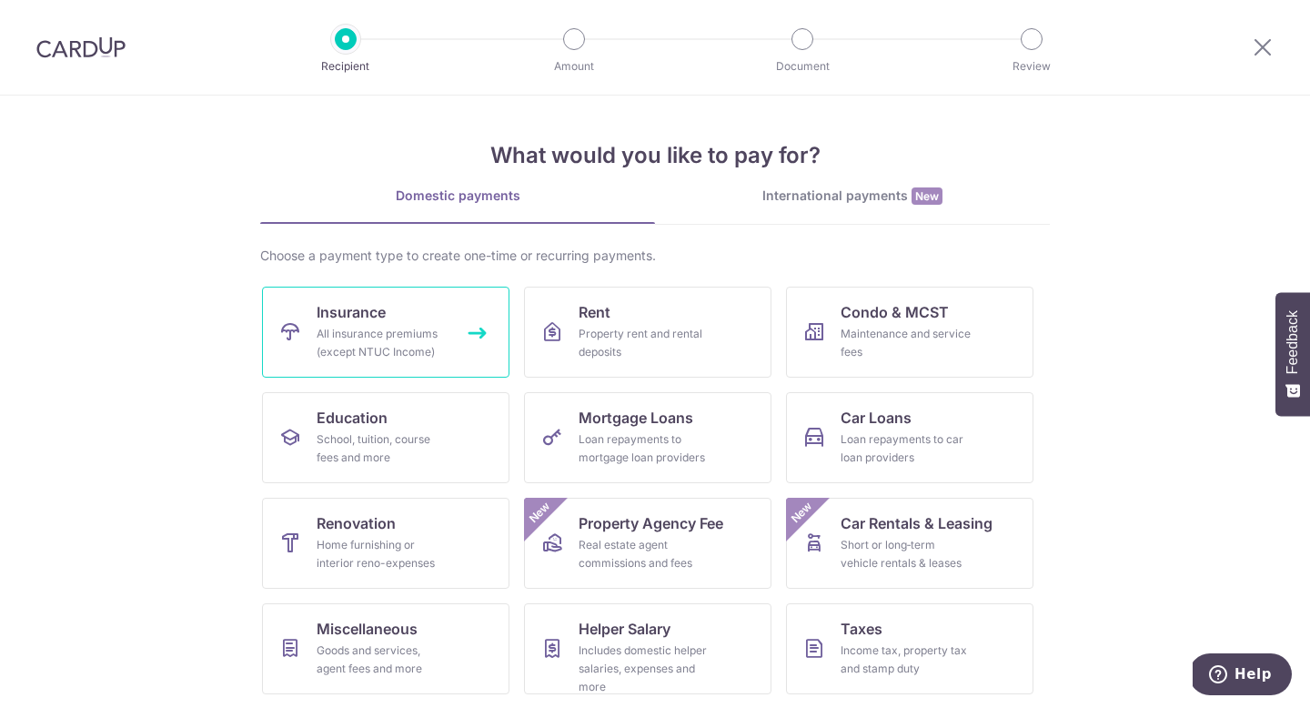
click at [378, 329] on div "All insurance premiums (except NTUC Income)" at bounding box center [382, 343] width 131 height 36
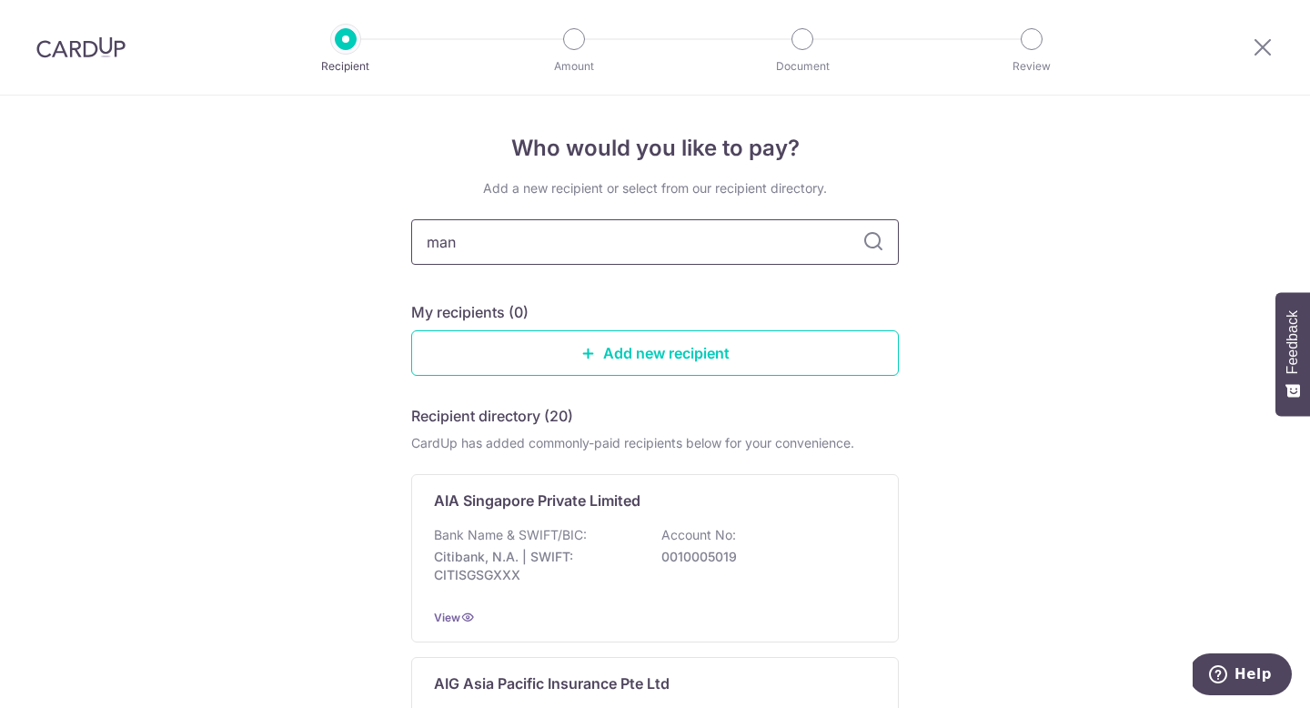
type input "manu"
type input "manulife"
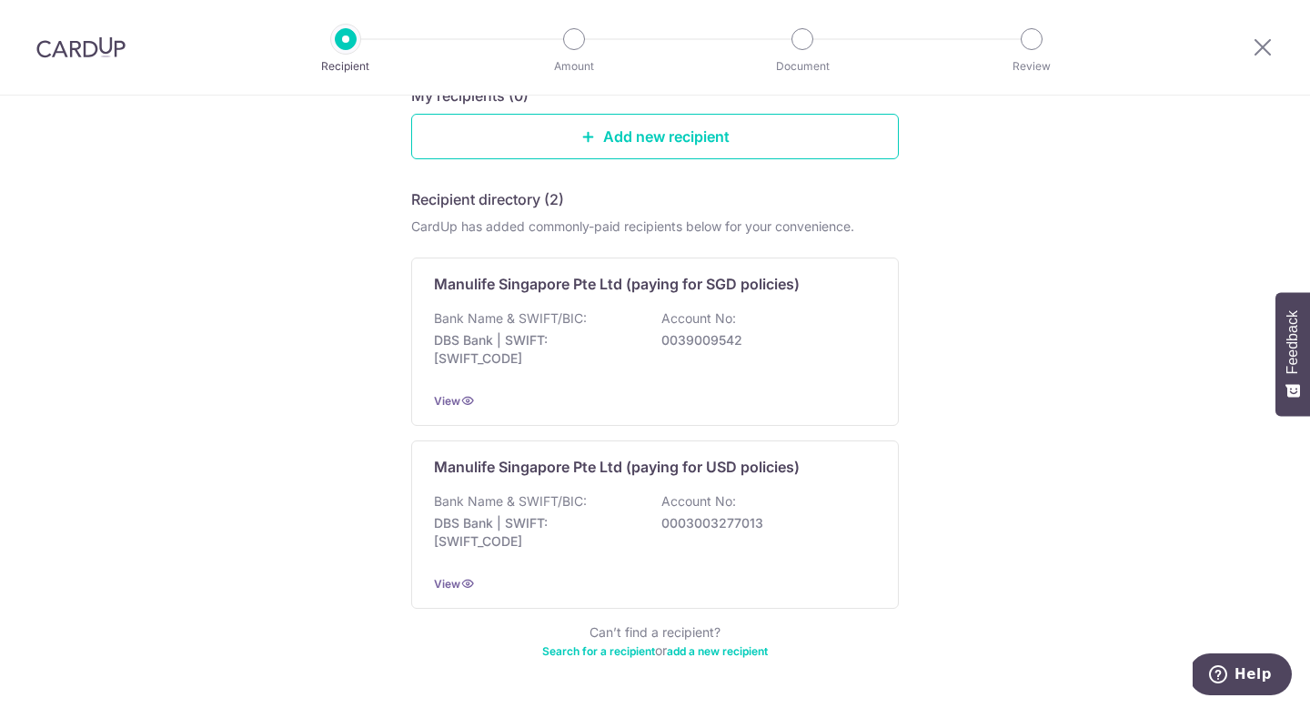
scroll to position [213, 0]
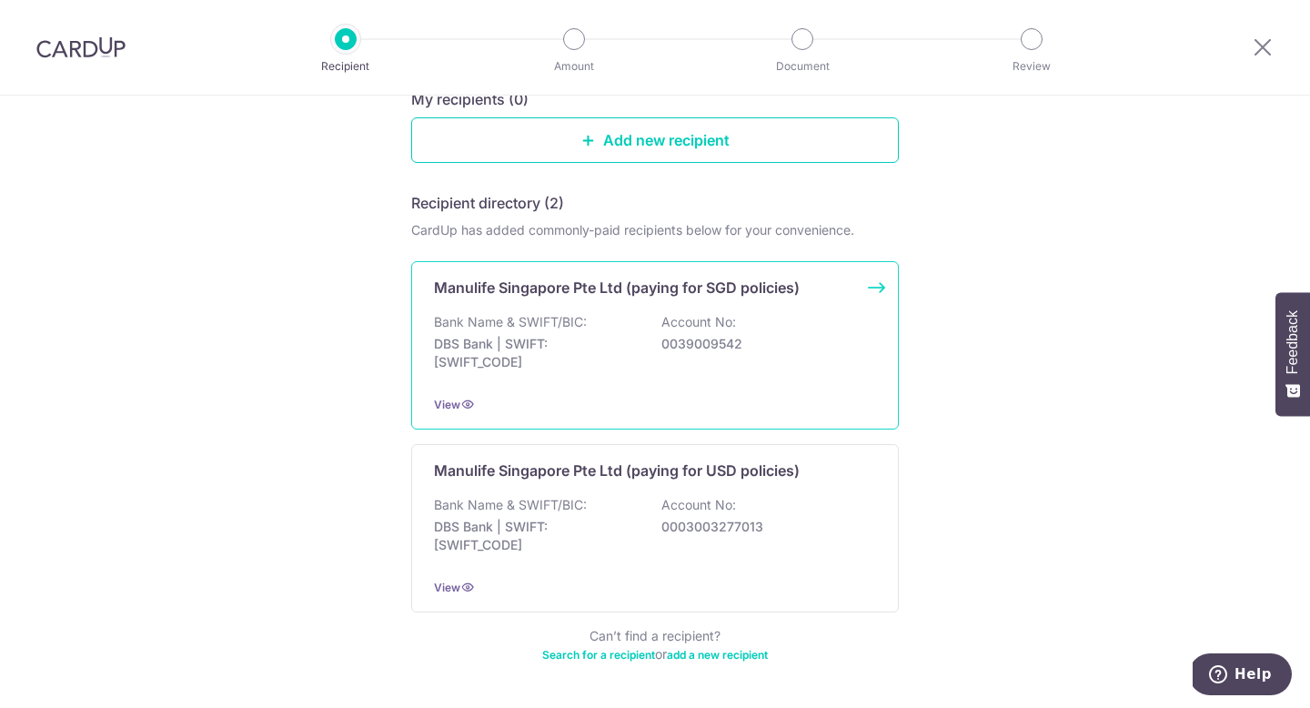
click at [736, 357] on div "Bank Name & SWIFT/BIC: DBS Bank | SWIFT: DBSSSGSGXXX Account No: 0039009542" at bounding box center [655, 346] width 442 height 67
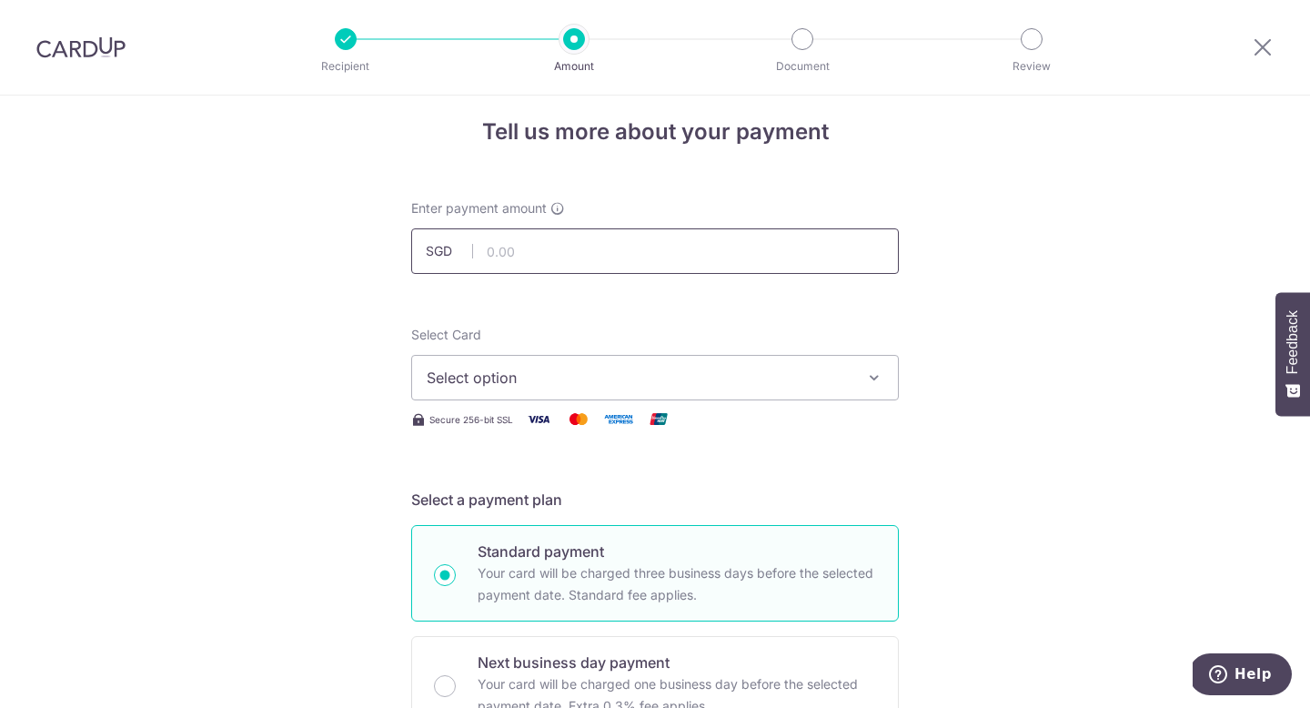
click at [649, 246] on input "text" at bounding box center [654, 250] width 487 height 45
type input "2,198.34"
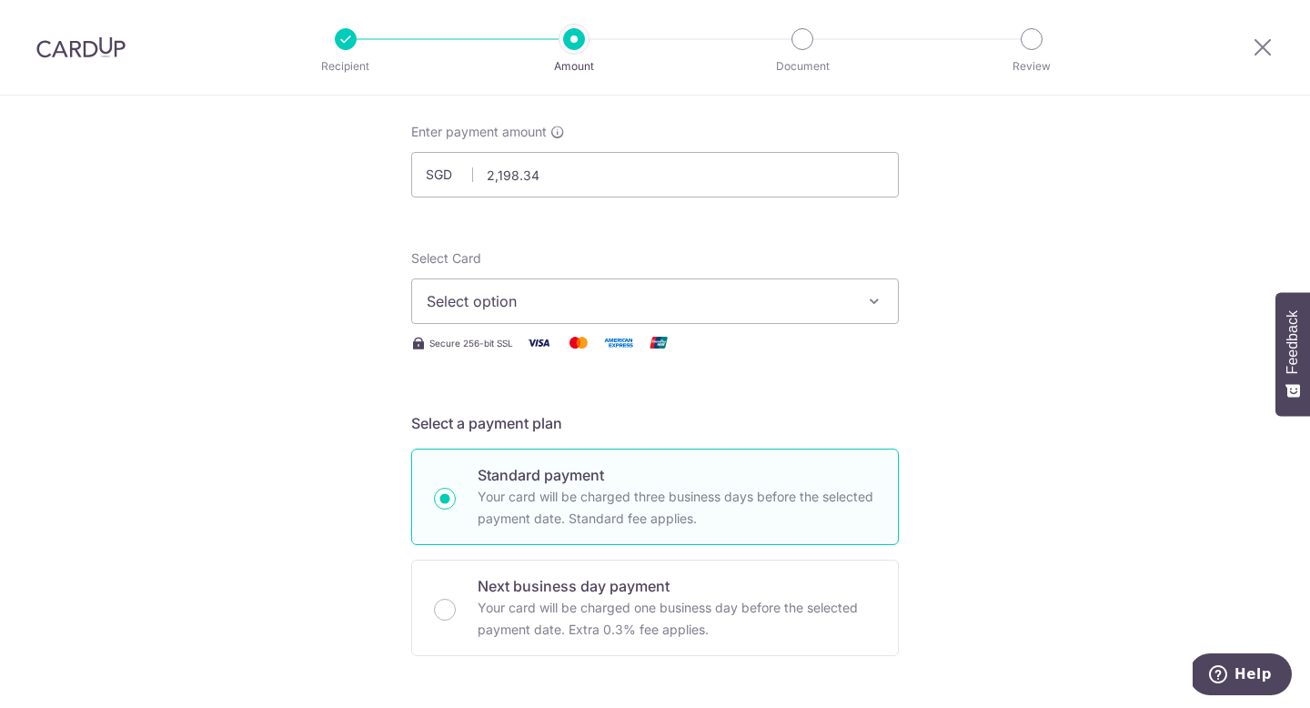
scroll to position [104, 0]
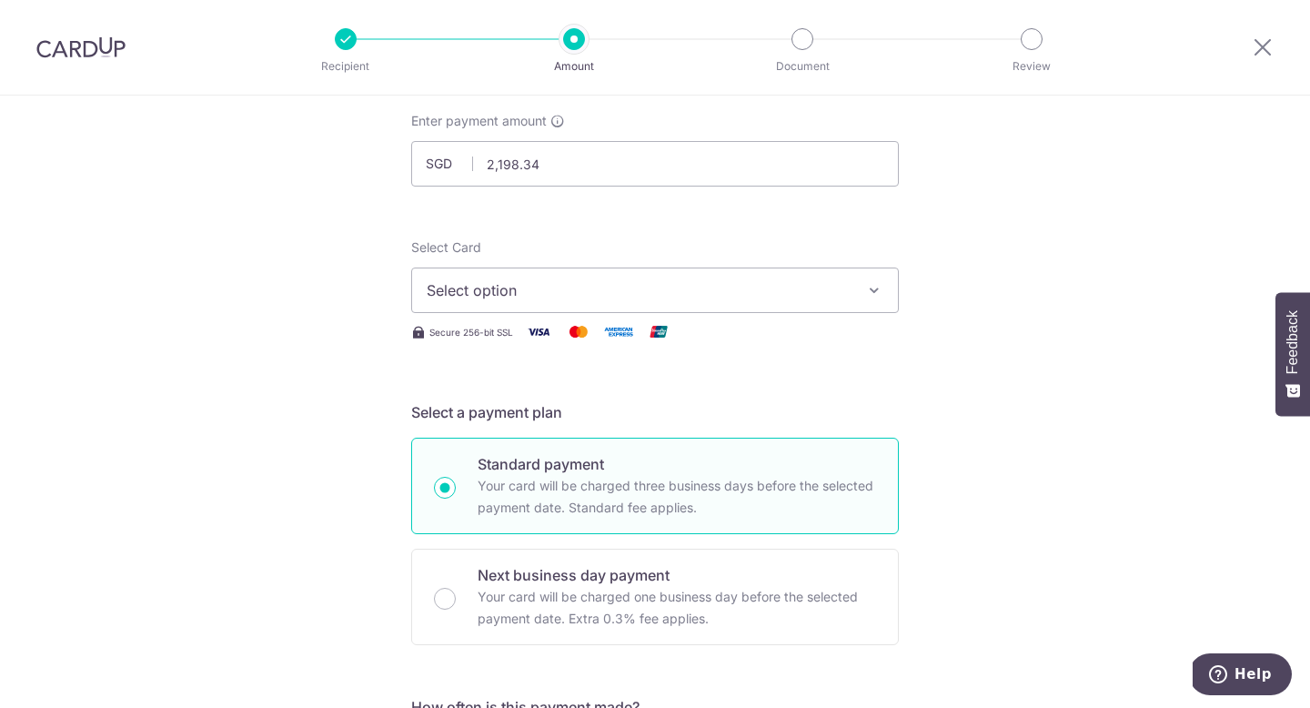
click at [456, 292] on span "Select option" at bounding box center [639, 290] width 424 height 22
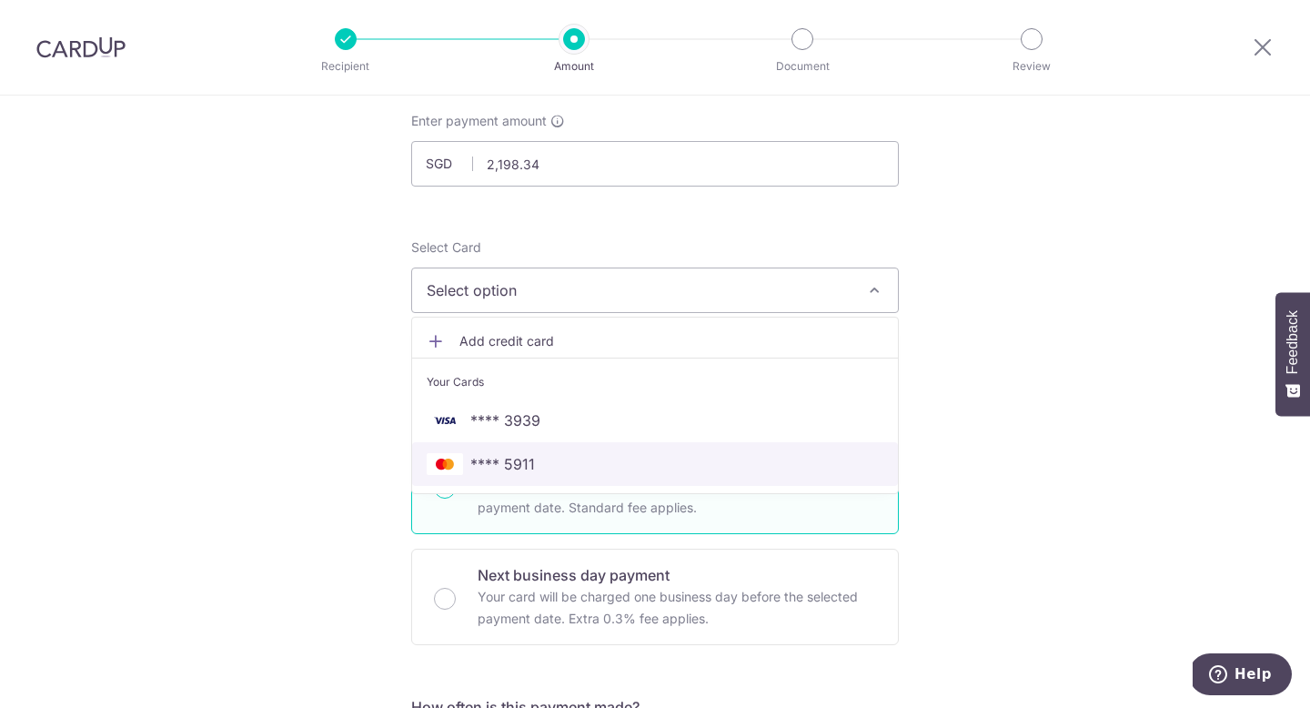
click at [483, 455] on span "**** 5911" at bounding box center [502, 464] width 65 height 22
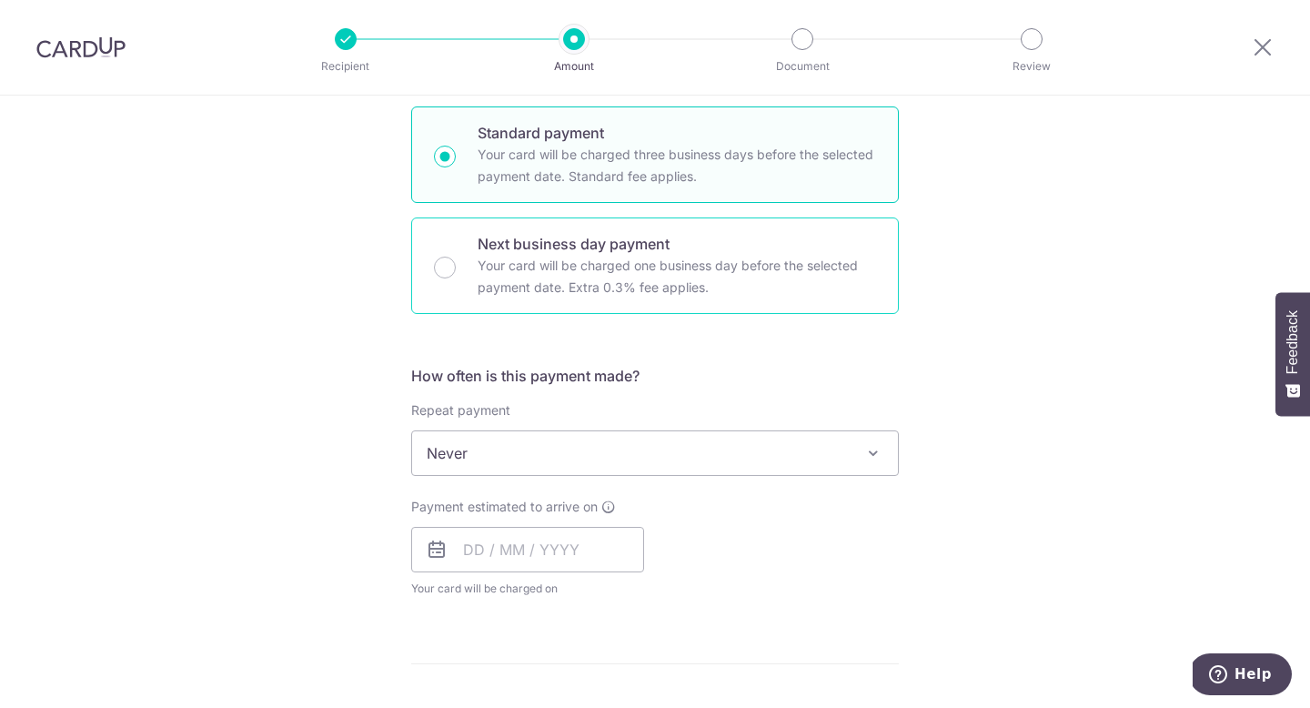
scroll to position [477, 0]
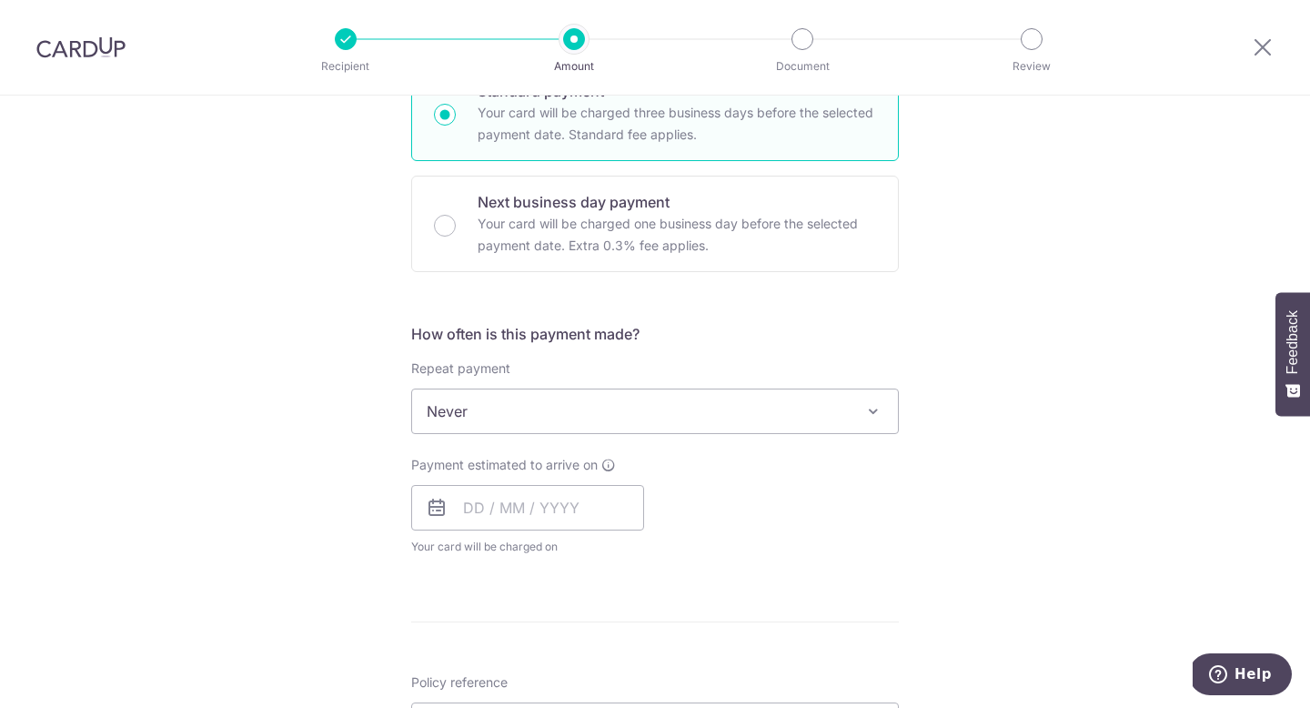
click at [511, 413] on span "Never" at bounding box center [655, 411] width 486 height 44
click at [315, 407] on div "Tell us more about your payment Enter payment amount SGD 2,198.34 2198.34 Selec…" at bounding box center [655, 441] width 1310 height 1645
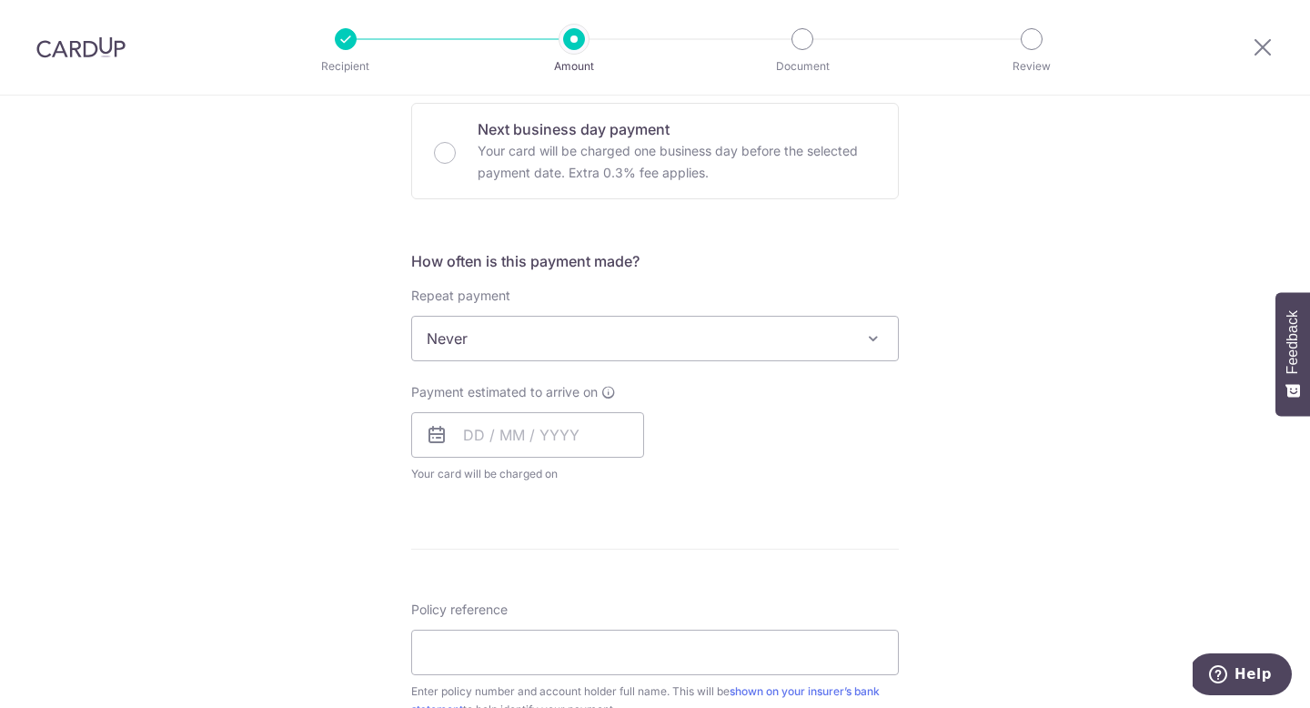
scroll to position [637, 0]
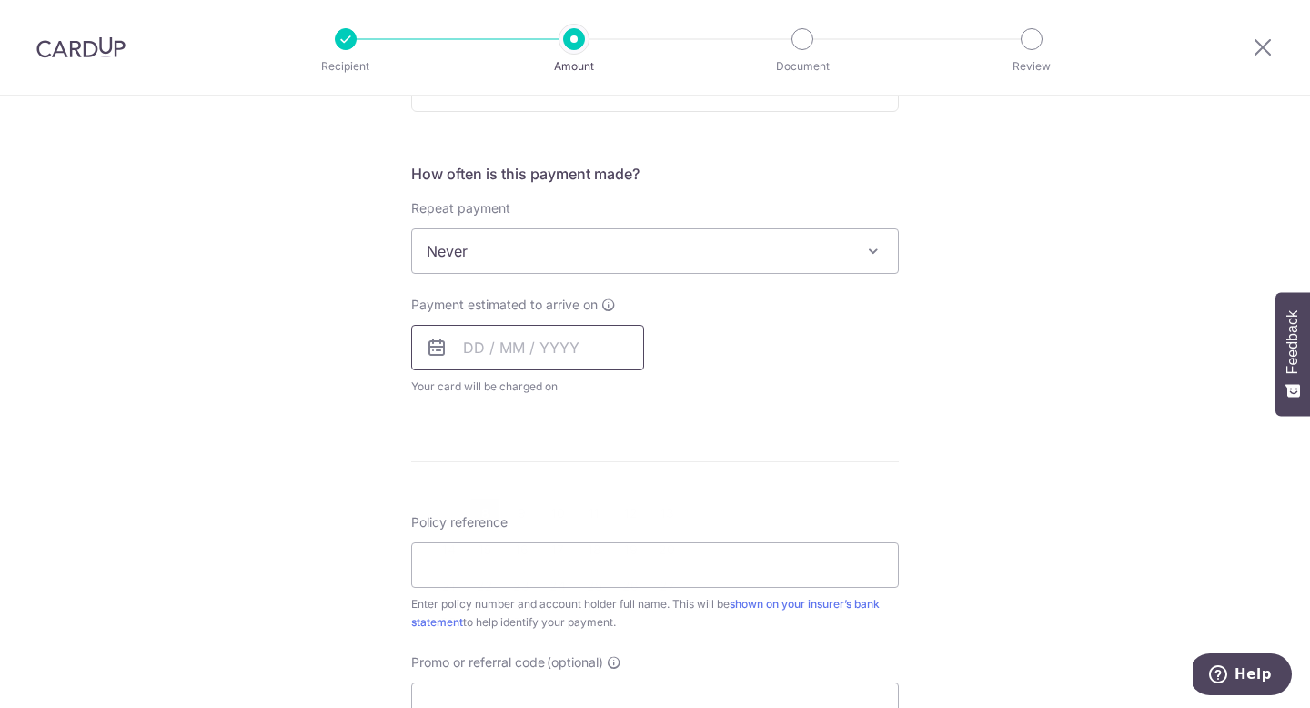
click at [477, 339] on input "text" at bounding box center [527, 347] width 233 height 45
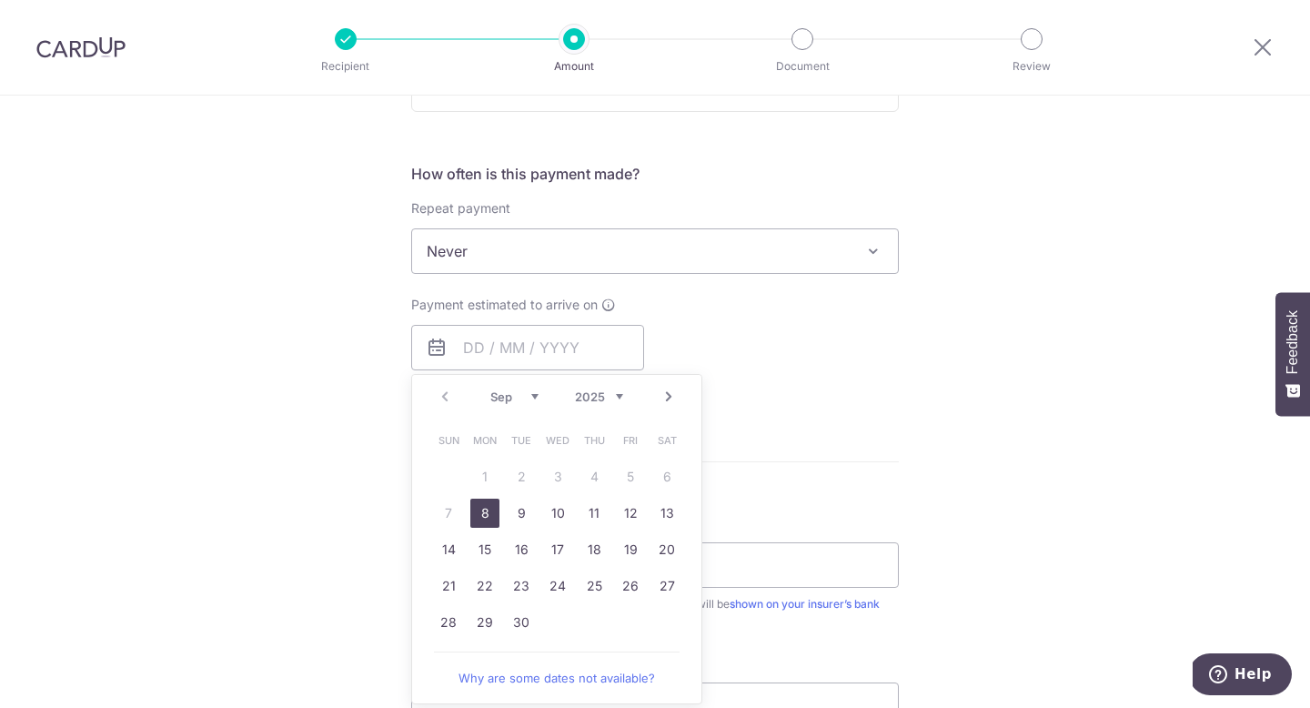
drag, startPoint x: 483, startPoint y: 508, endPoint x: 343, endPoint y: 461, distance: 147.8
click at [483, 508] on link "8" at bounding box center [484, 512] width 29 height 29
type input "[DATE]"
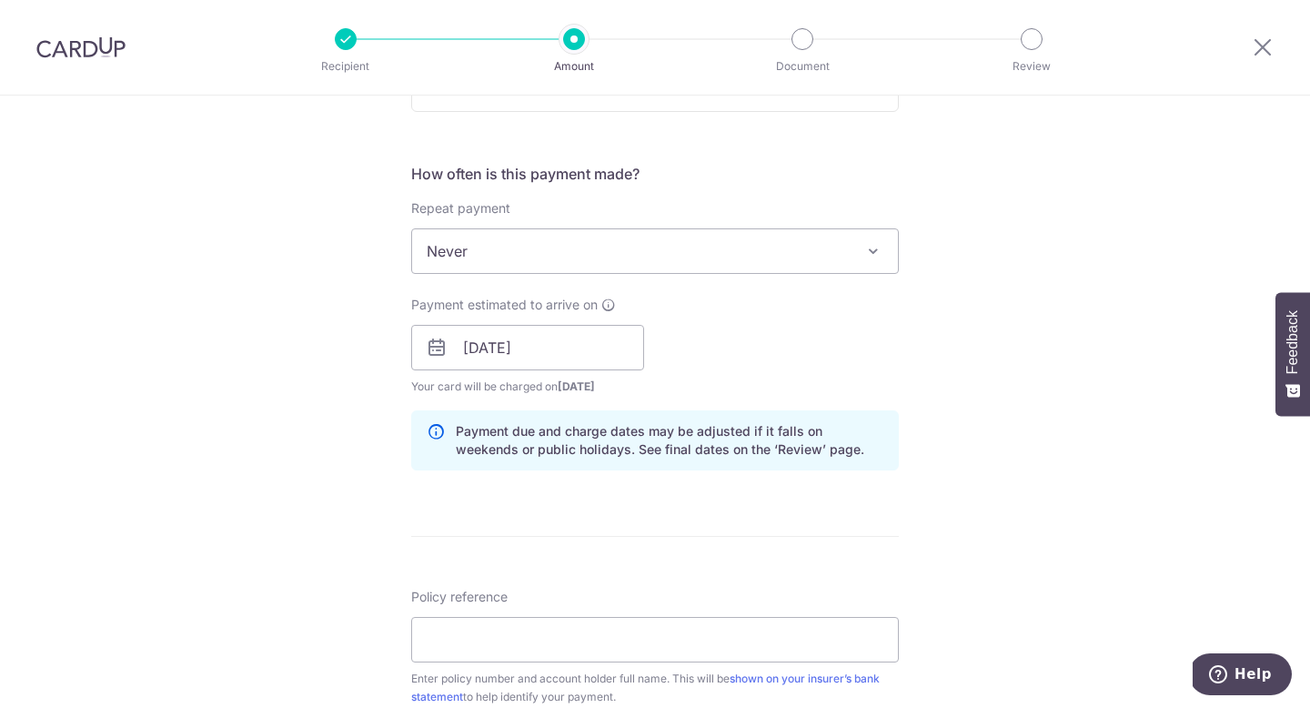
click at [305, 387] on div "Tell us more about your payment Enter payment amount SGD 2,198.34 2198.34 Selec…" at bounding box center [655, 319] width 1310 height 1720
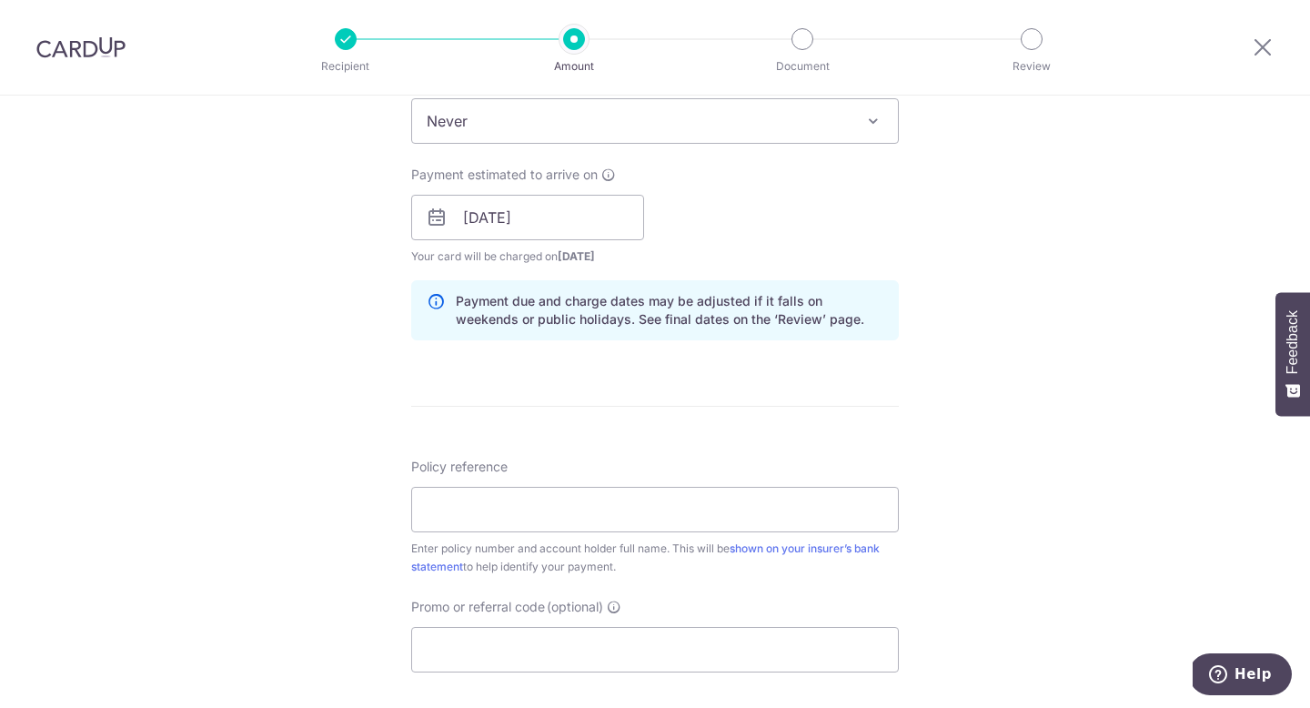
scroll to position [799, 0]
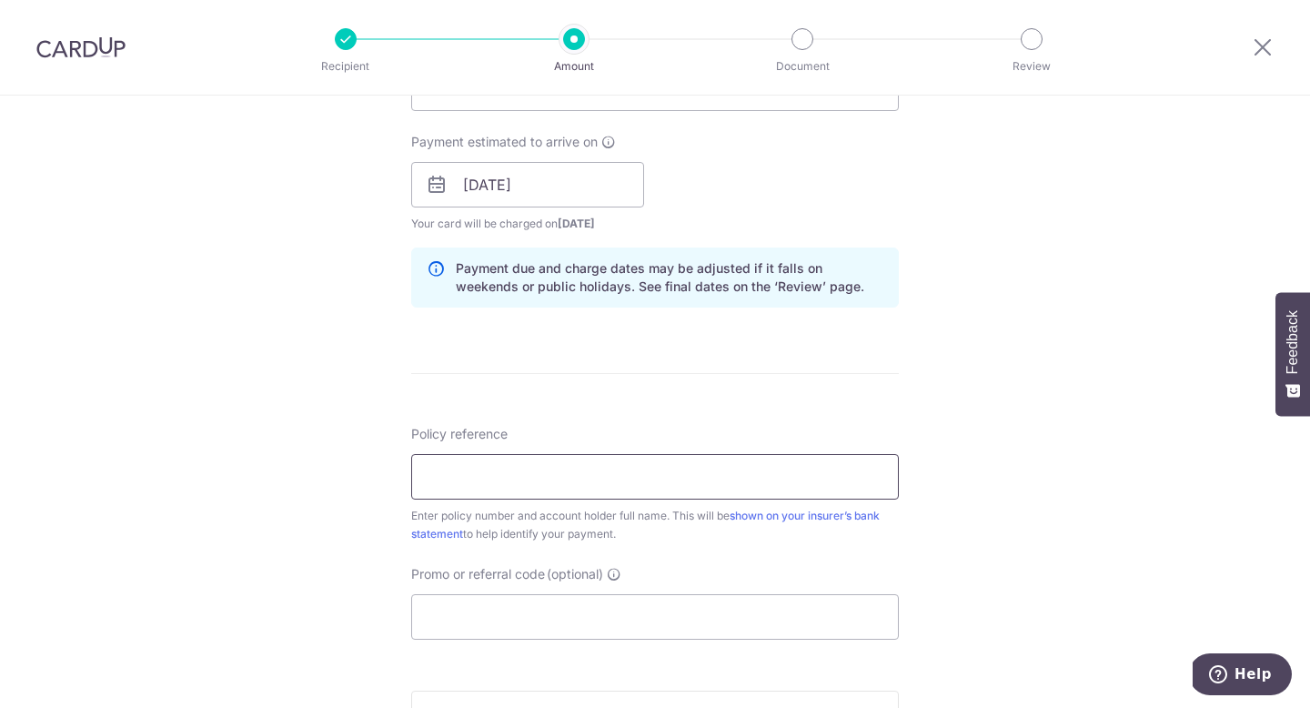
click at [518, 484] on input "Policy reference" at bounding box center [654, 476] width 487 height 45
type input "1491622431"
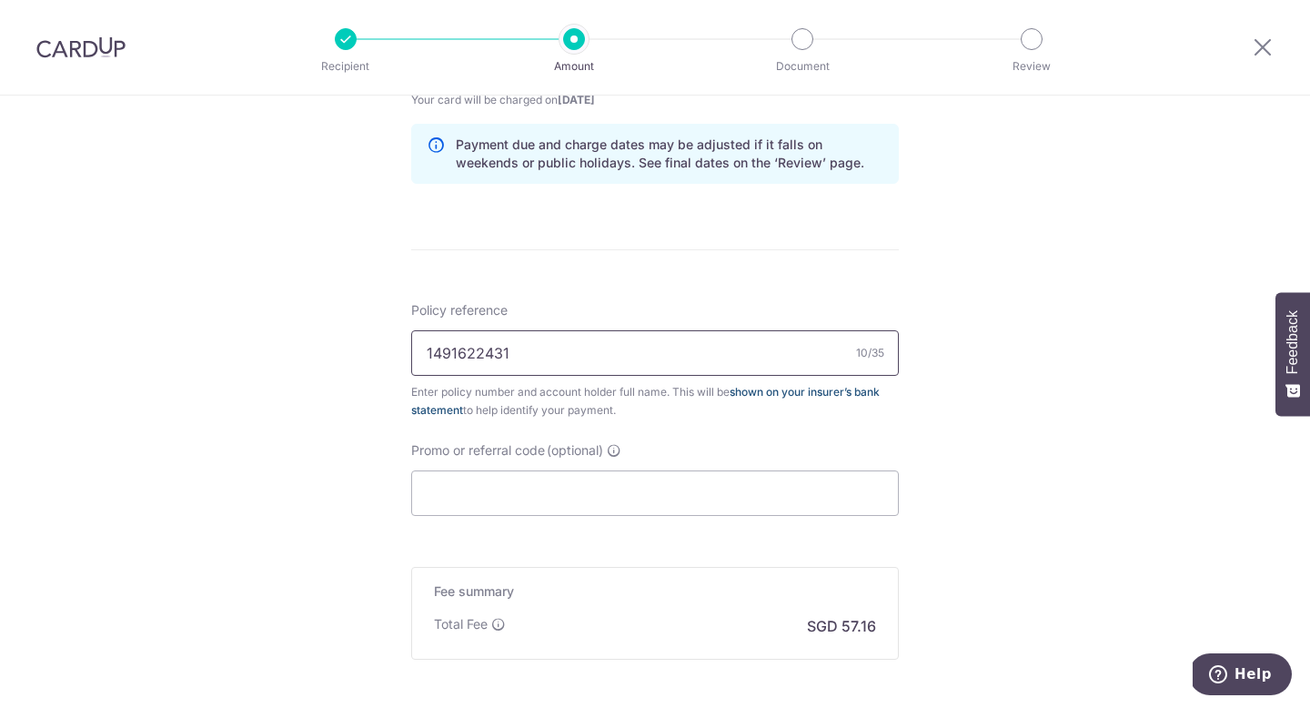
scroll to position [1010, 0]
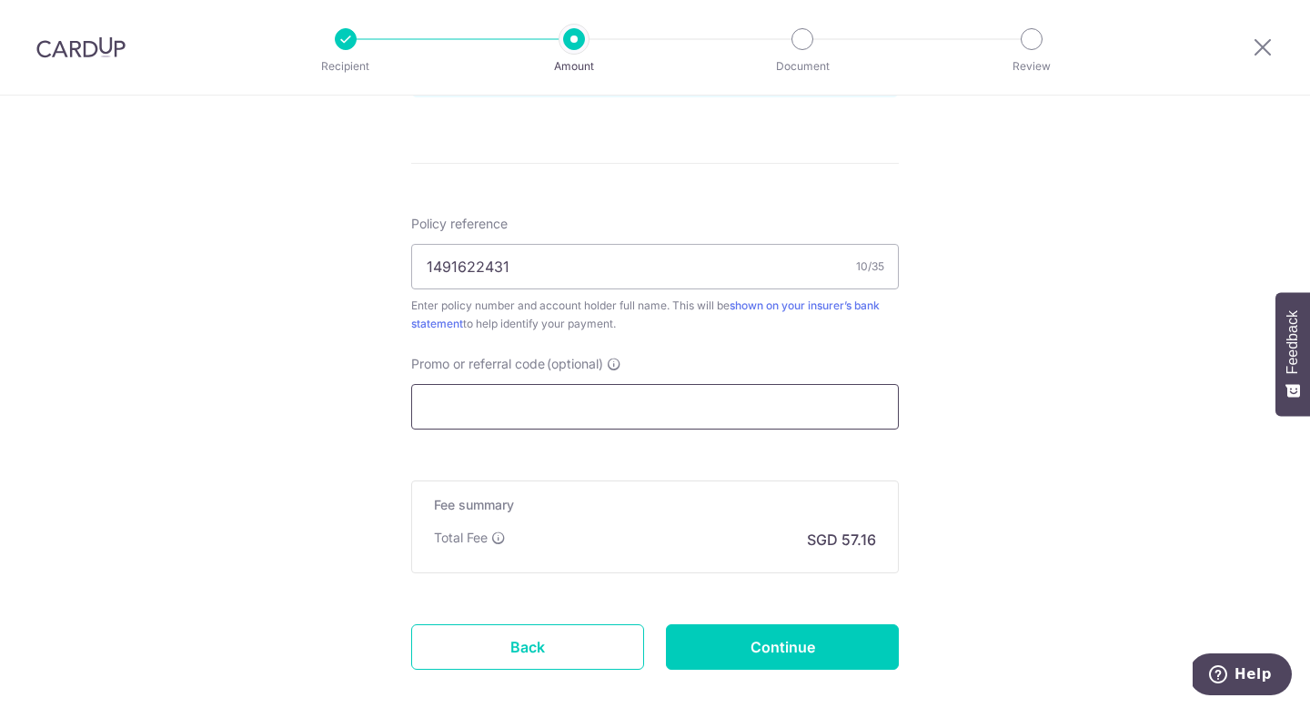
click at [612, 406] on input "Promo or referral code (optional)" at bounding box center [654, 406] width 487 height 45
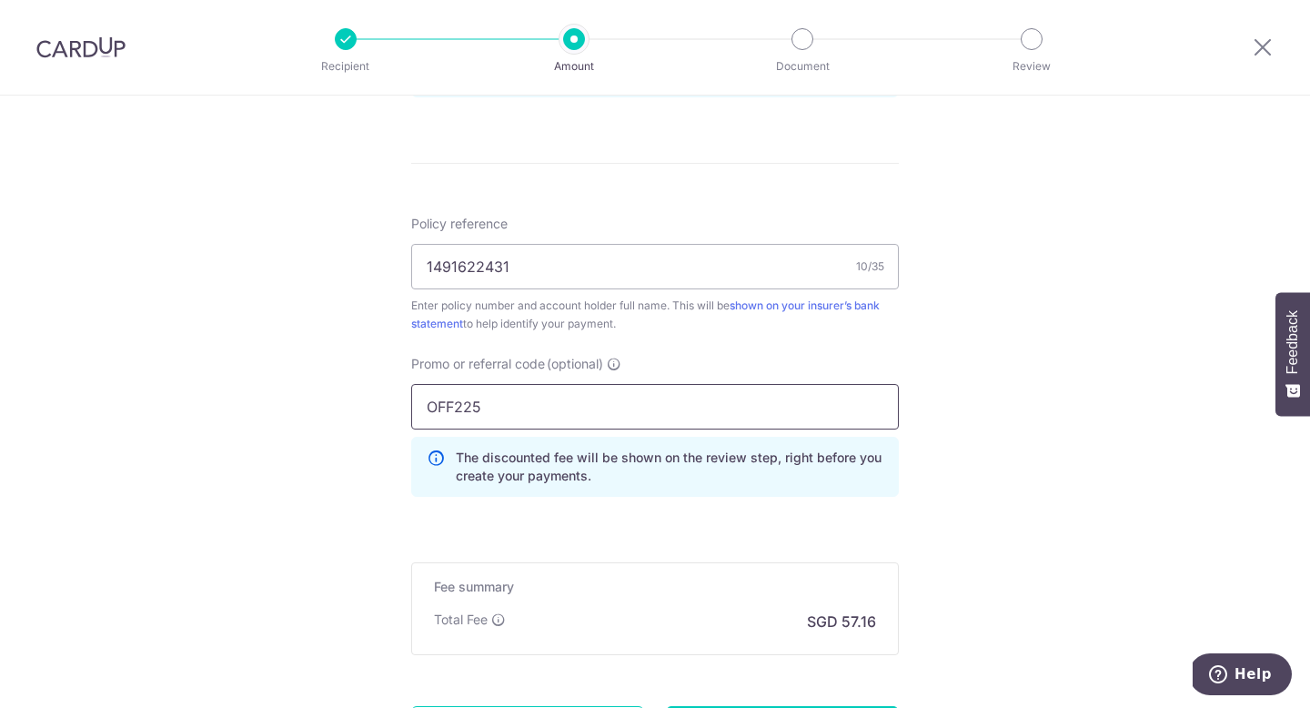
type input "OFF225"
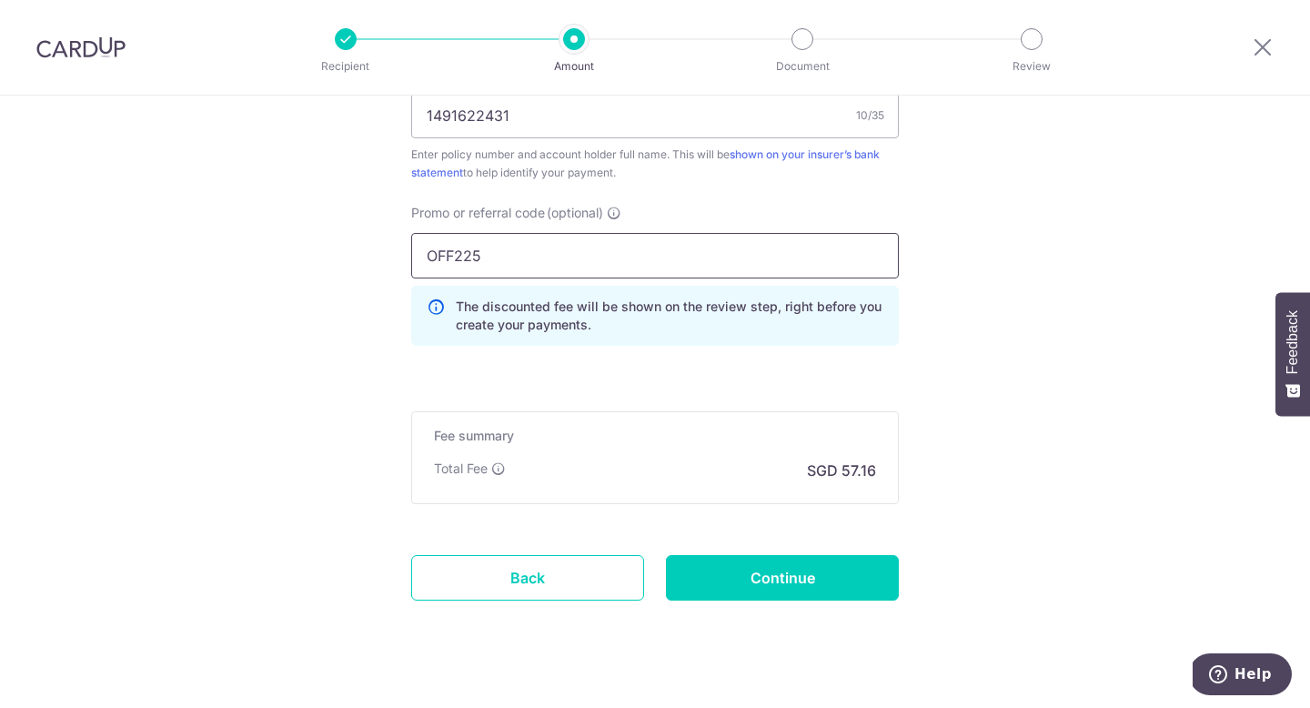
scroll to position [1190, 0]
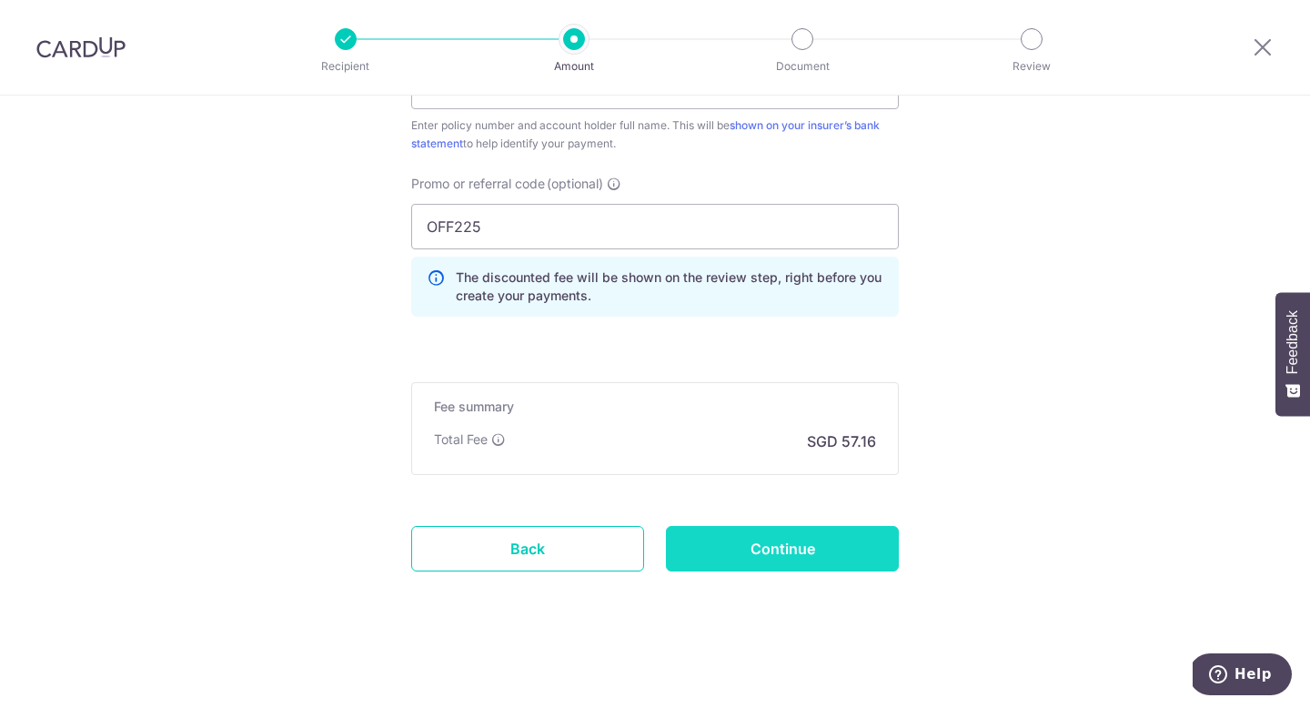
click at [731, 548] on input "Continue" at bounding box center [782, 548] width 233 height 45
type input "Create Schedule"
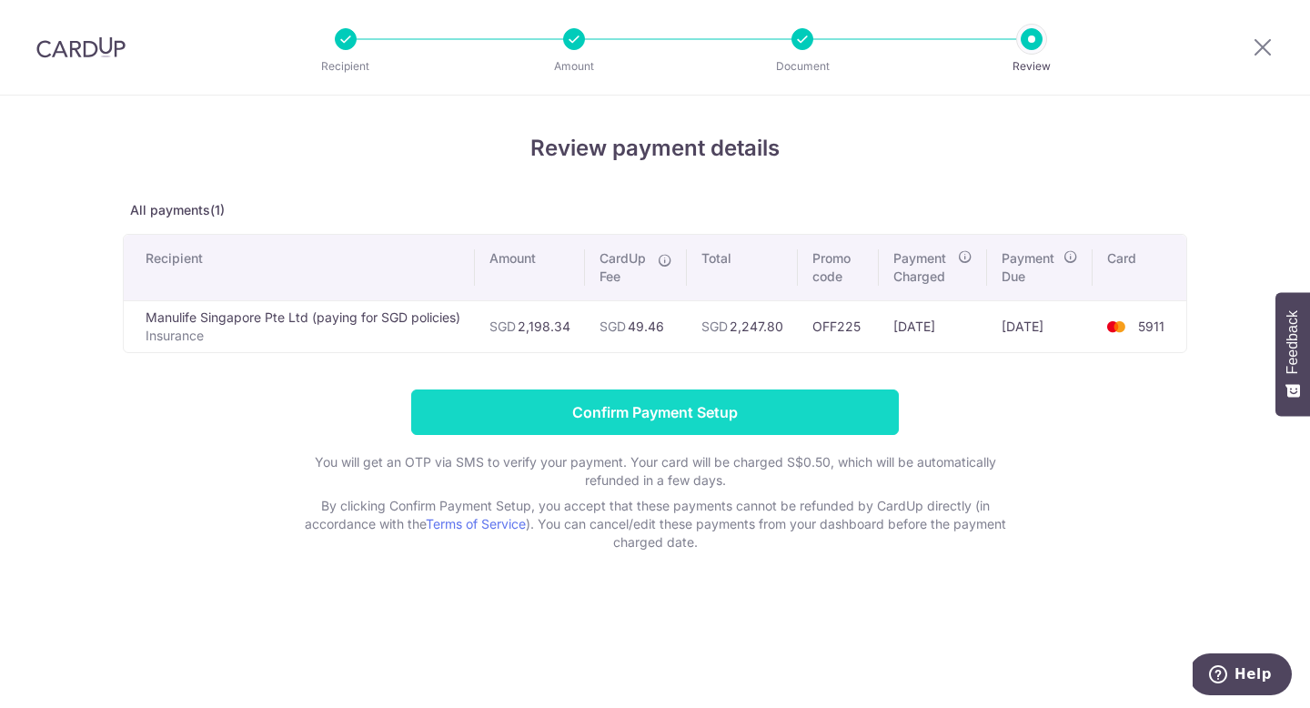
click at [665, 412] on input "Confirm Payment Setup" at bounding box center [654, 411] width 487 height 45
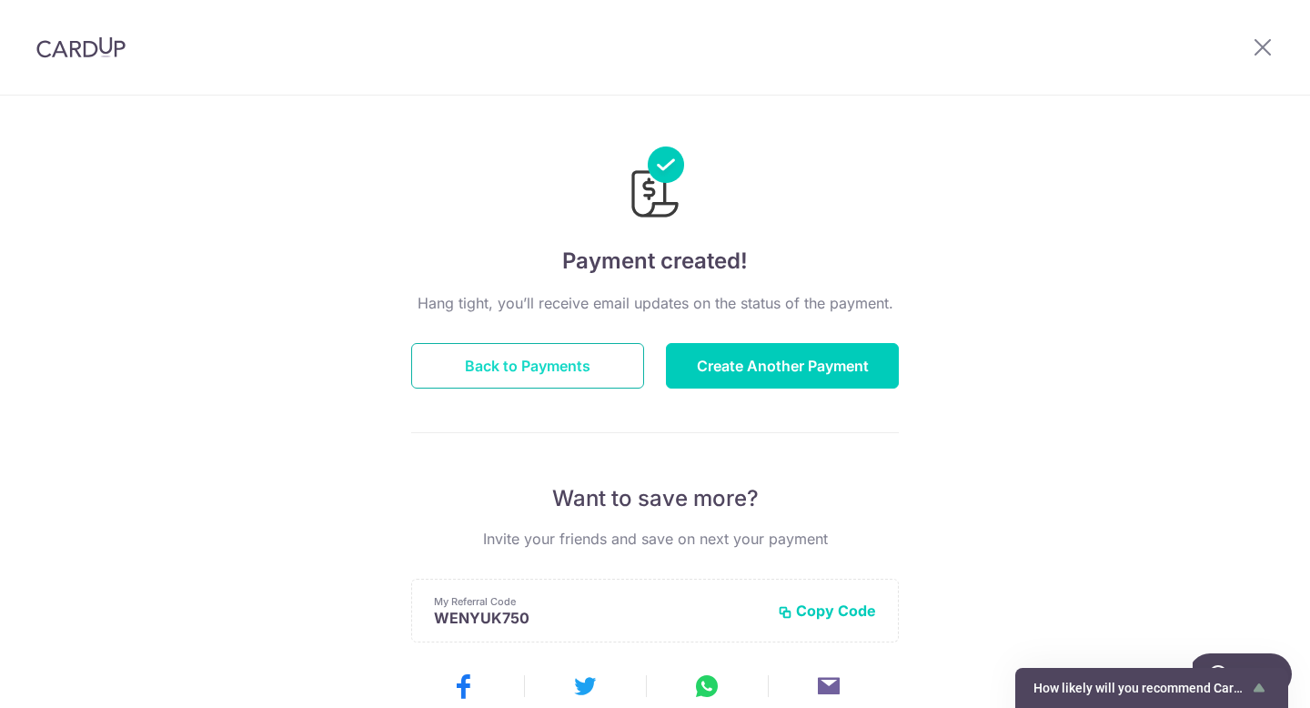
click at [558, 360] on button "Back to Payments" at bounding box center [527, 365] width 233 height 45
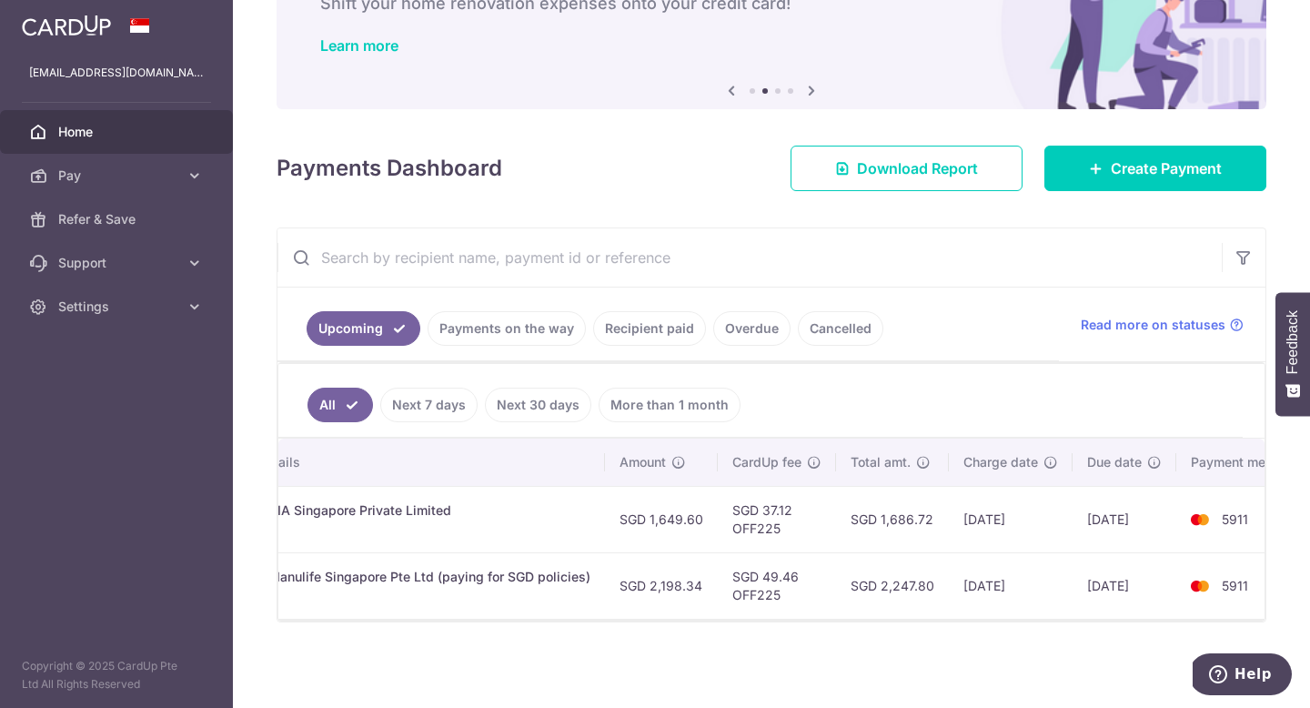
scroll to position [0, 494]
